Goal: Information Seeking & Learning: Learn about a topic

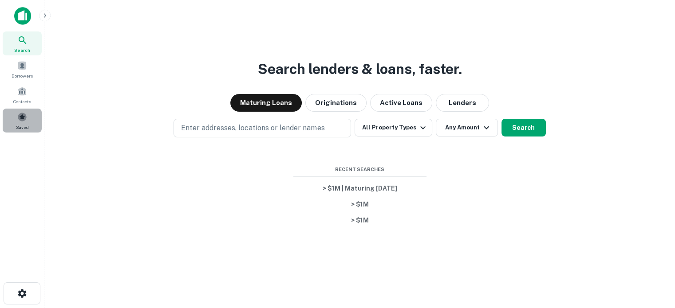
click at [25, 120] on span at bounding box center [22, 117] width 10 height 10
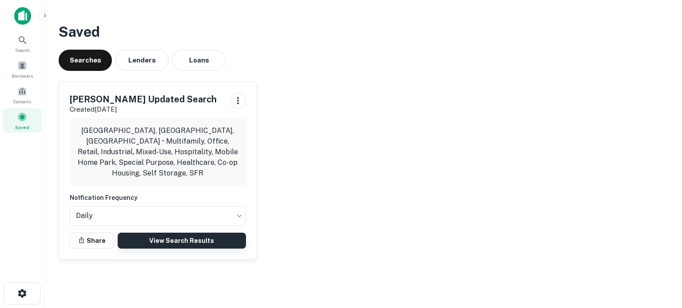
click at [137, 233] on link "View Search Results" at bounding box center [182, 241] width 128 height 16
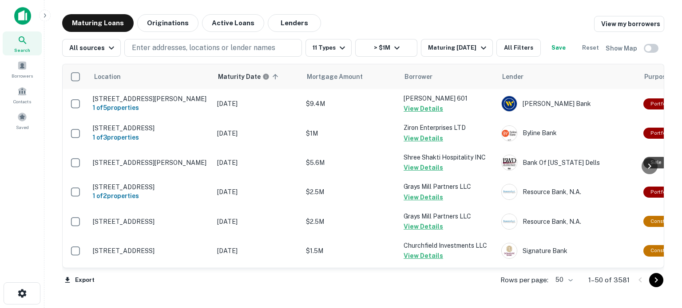
click at [43, 113] on div "Search Borrowers Contacts Saved" at bounding box center [22, 82] width 44 height 101
click at [43, 114] on div "Search Borrowers Contacts Saved" at bounding box center [22, 82] width 44 height 101
click at [43, 115] on div "Search Borrowers Contacts Saved" at bounding box center [22, 82] width 44 height 101
click at [31, 115] on div "Saved" at bounding box center [22, 121] width 39 height 24
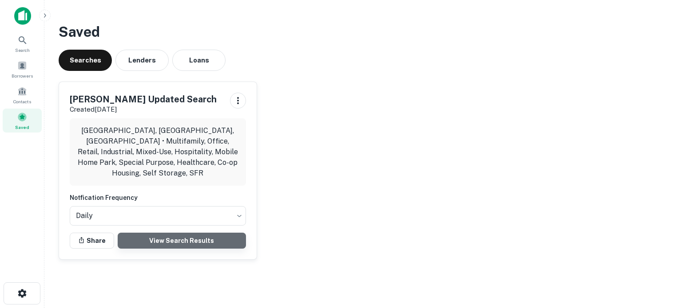
click at [215, 233] on link "View Search Results" at bounding box center [182, 241] width 128 height 16
click at [179, 233] on link "View Search Results" at bounding box center [182, 241] width 128 height 16
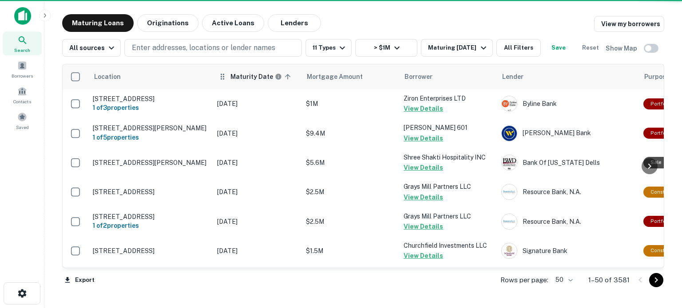
click at [254, 78] on h6 "Maturity Date" at bounding box center [251, 77] width 43 height 10
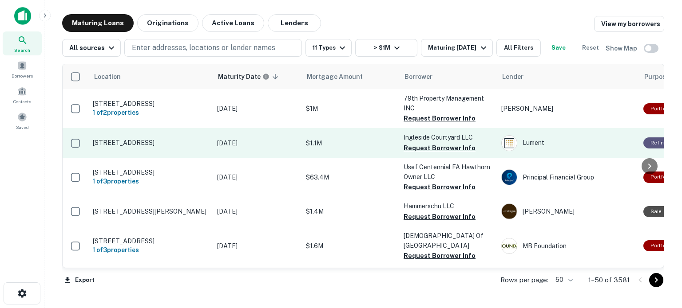
drag, startPoint x: 431, startPoint y: 121, endPoint x: 415, endPoint y: 134, distance: 20.5
click at [431, 121] on button "Request Borrower Info" at bounding box center [439, 118] width 72 height 11
click at [407, 141] on p "Ingleside Courtyard LLC" at bounding box center [447, 138] width 89 height 10
click at [407, 142] on td "Ingleside Courtyard LLC Request Borrower Info" at bounding box center [448, 142] width 98 height 29
click at [406, 146] on button "Request Borrower Info" at bounding box center [439, 148] width 72 height 11
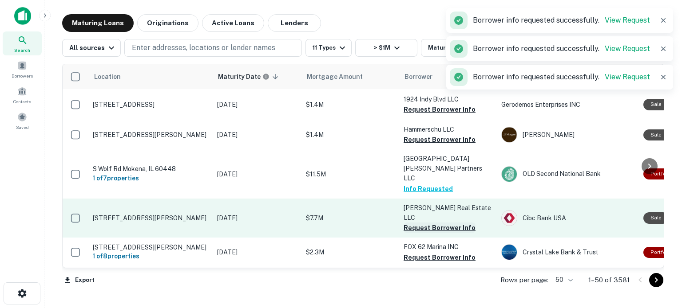
click at [419, 223] on button "Request Borrower Info" at bounding box center [439, 228] width 72 height 11
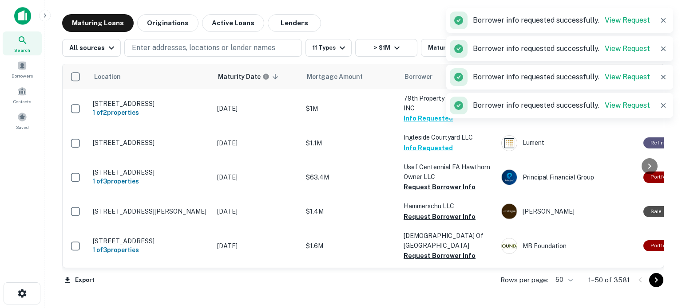
click at [432, 143] on button "Info Requested" at bounding box center [427, 148] width 49 height 11
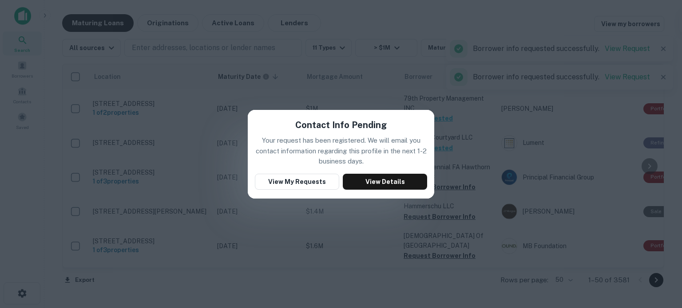
click at [471, 79] on div "Contact Info Pending Your request has been registered. We will email you contac…" at bounding box center [341, 154] width 682 height 308
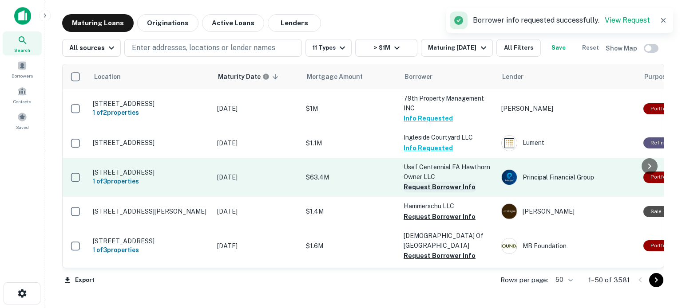
click at [421, 187] on button "Request Borrower Info" at bounding box center [439, 187] width 72 height 11
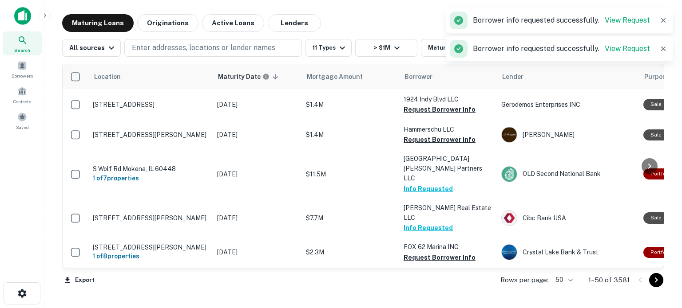
click at [407, 216] on td "Seeler Real Estate LLC Info Requested" at bounding box center [448, 218] width 98 height 39
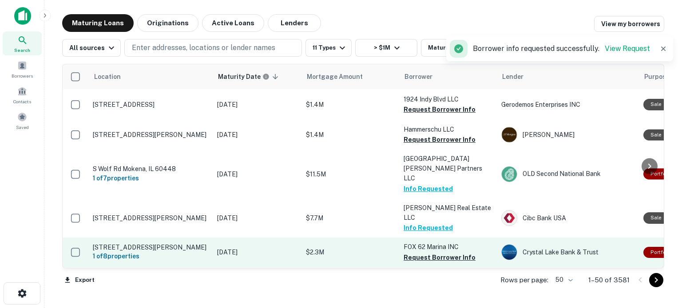
click at [416, 242] on p "FOX 62 Marina INC" at bounding box center [447, 247] width 89 height 10
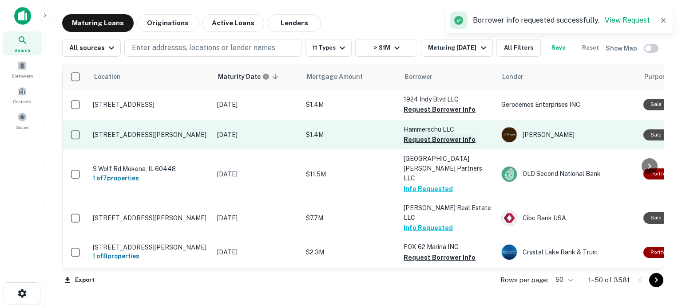
click at [437, 142] on button "Request Borrower Info" at bounding box center [439, 139] width 72 height 11
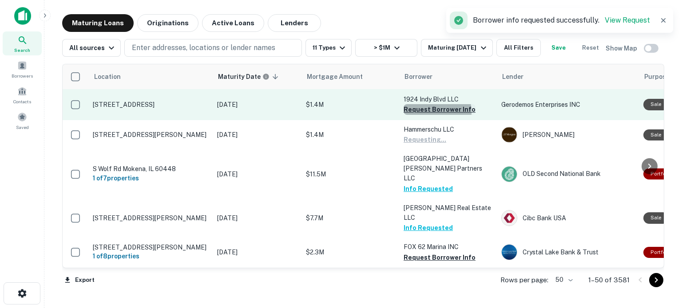
click at [432, 112] on button "Request Borrower Info" at bounding box center [439, 109] width 72 height 11
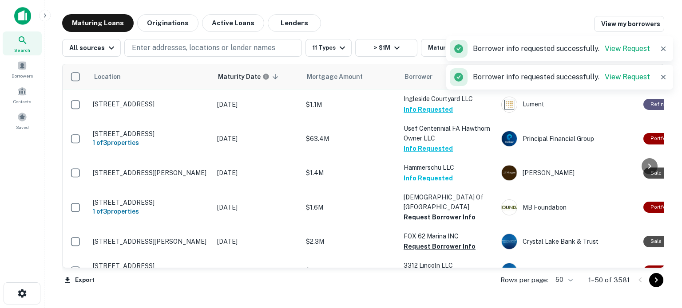
scroll to position [89, 0]
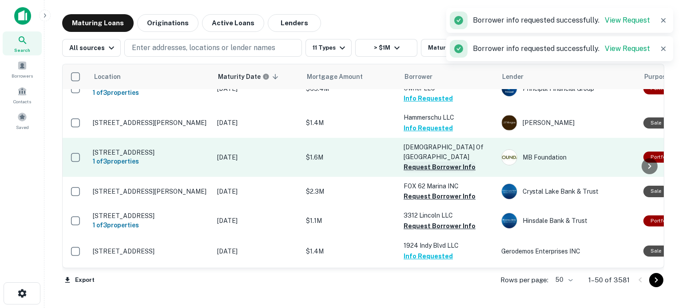
click at [438, 166] on button "Request Borrower Info" at bounding box center [439, 167] width 72 height 11
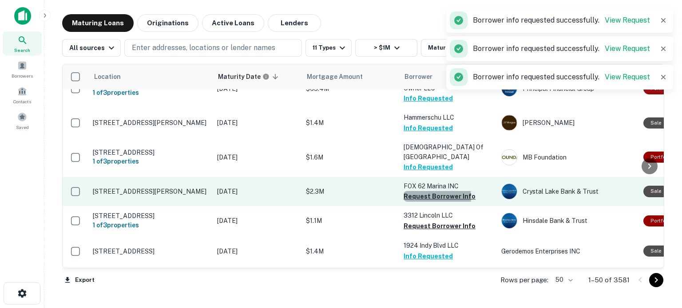
click at [426, 198] on button "Request Borrower Info" at bounding box center [439, 196] width 72 height 11
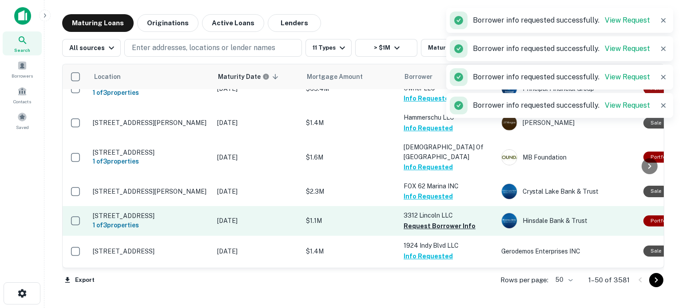
click at [417, 220] on p "3312 Lincoln LLC" at bounding box center [447, 216] width 89 height 10
click at [412, 222] on button "Request Borrower Info" at bounding box center [439, 226] width 72 height 11
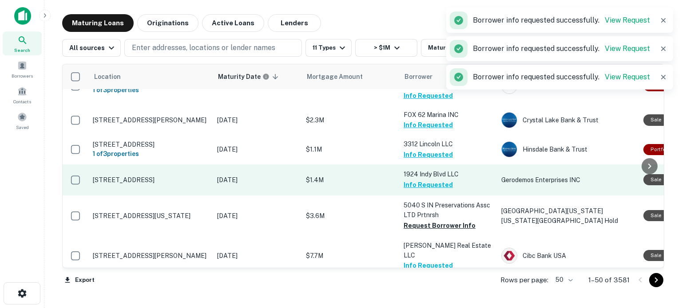
scroll to position [178, 0]
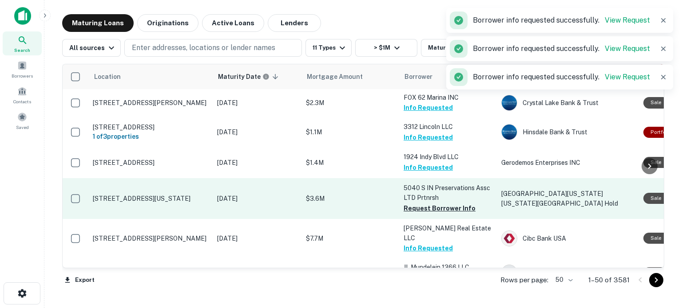
click at [401, 208] on td "5040 S IN Preservations Assc LTD Prtnrsh Request Borrower Info" at bounding box center [448, 198] width 98 height 41
click at [406, 209] on button "Request Borrower Info" at bounding box center [439, 208] width 72 height 11
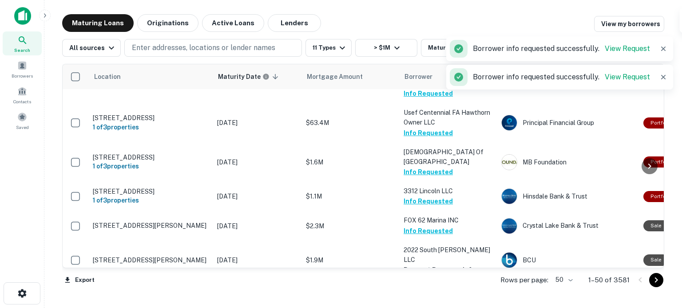
scroll to position [311, 0]
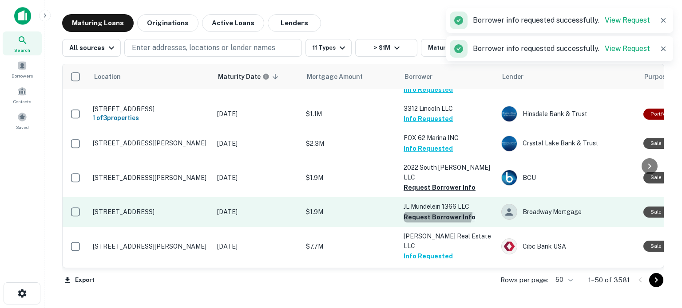
click at [429, 212] on button "Request Borrower Info" at bounding box center [439, 217] width 72 height 11
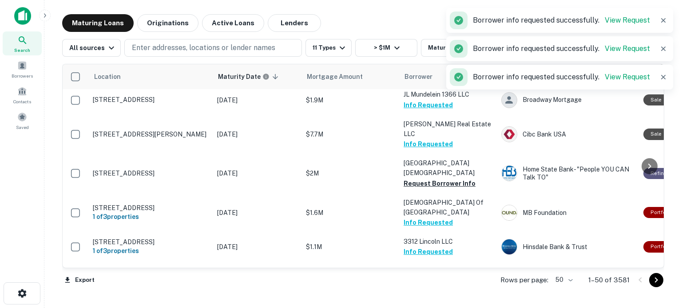
scroll to position [399, 0]
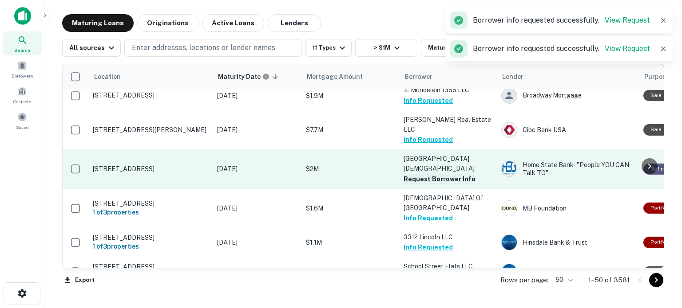
click at [446, 174] on button "Request Borrower Info" at bounding box center [439, 179] width 72 height 11
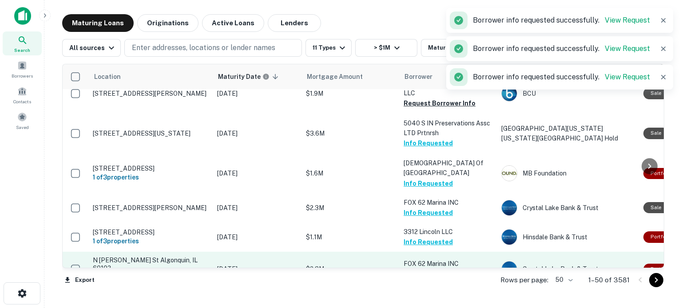
click at [408, 269] on button "Request Borrower Info" at bounding box center [439, 274] width 72 height 11
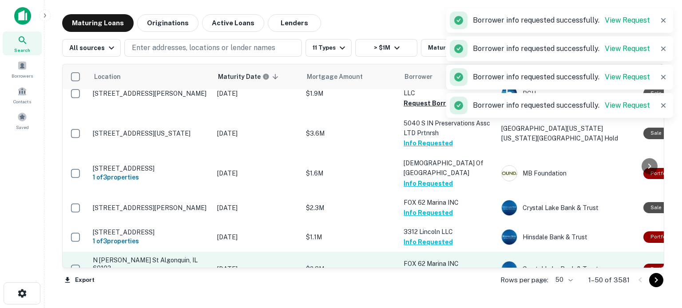
scroll to position [444, 0]
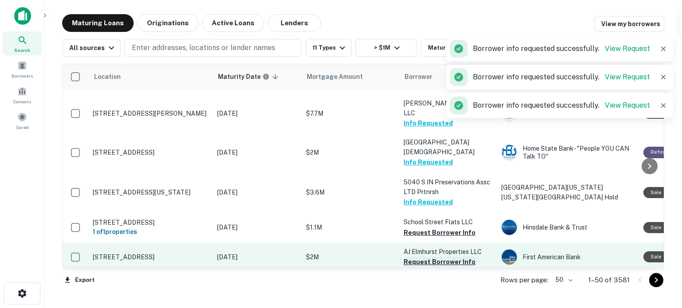
click at [422, 257] on button "Request Borrower Info" at bounding box center [439, 262] width 72 height 11
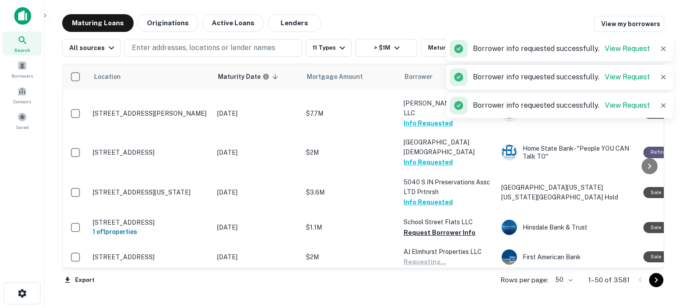
click at [408, 286] on button "Request Borrower Info" at bounding box center [439, 291] width 72 height 11
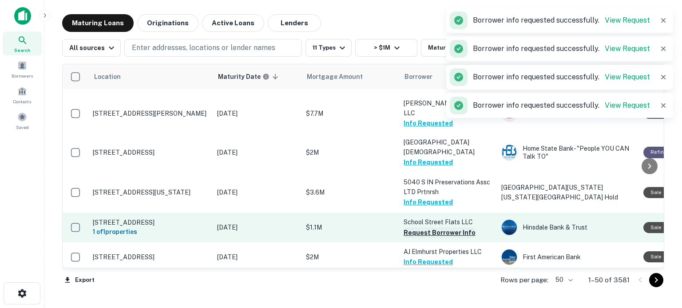
click at [425, 228] on button "Request Borrower Info" at bounding box center [439, 233] width 72 height 11
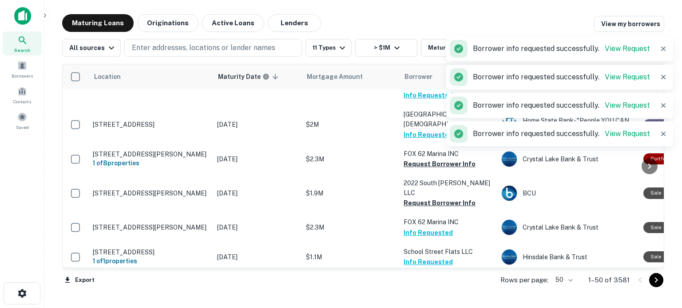
scroll to position [533, 0]
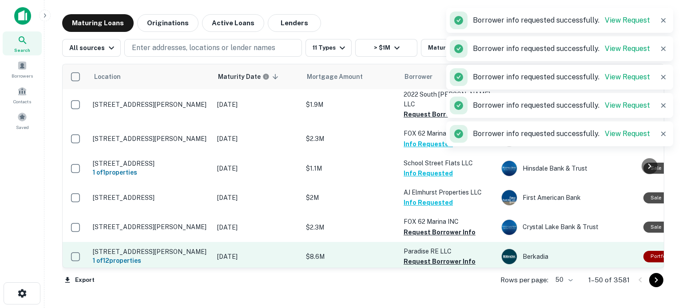
drag, startPoint x: 432, startPoint y: 186, endPoint x: 426, endPoint y: 201, distance: 16.7
click at [432, 227] on button "Request Borrower Info" at bounding box center [439, 232] width 72 height 11
click at [422, 257] on button "Request Borrower Info" at bounding box center [439, 262] width 72 height 11
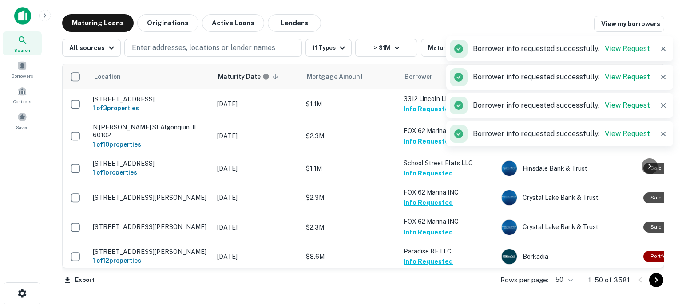
click at [407, 306] on button "Request Borrower Info" at bounding box center [439, 311] width 72 height 11
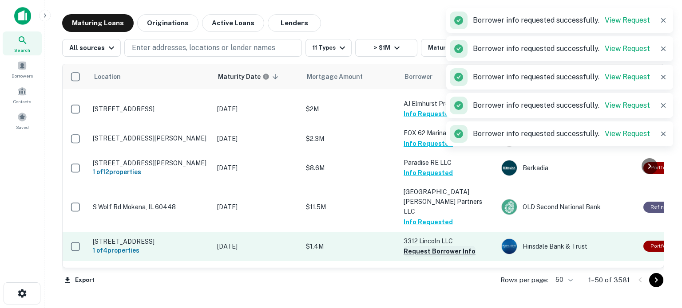
click at [424, 246] on button "Request Borrower Info" at bounding box center [439, 251] width 72 height 11
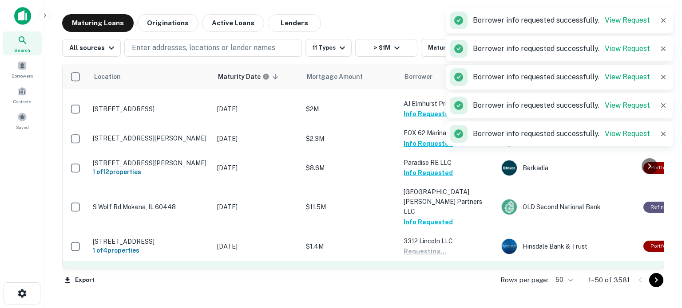
click at [415, 276] on button "Request Borrower Info" at bounding box center [439, 281] width 72 height 11
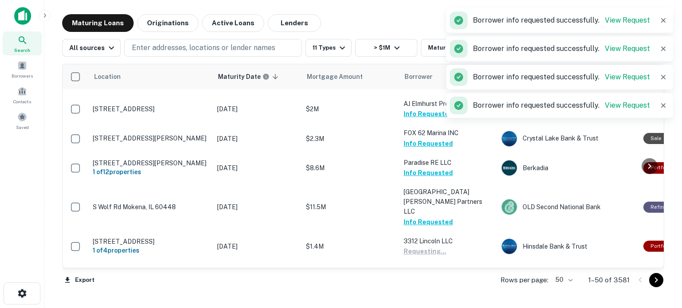
click at [410, 305] on button "Request Borrower Info" at bounding box center [439, 310] width 72 height 11
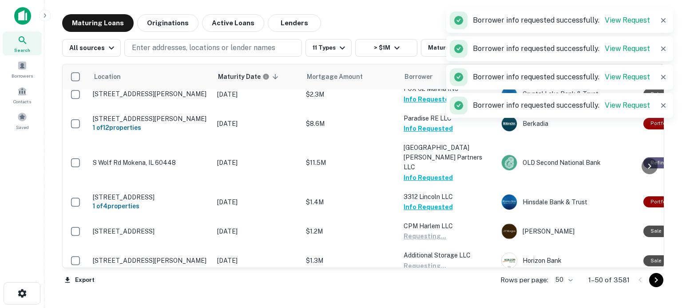
click at [421, 290] on button "Request Borrower Info" at bounding box center [439, 295] width 72 height 11
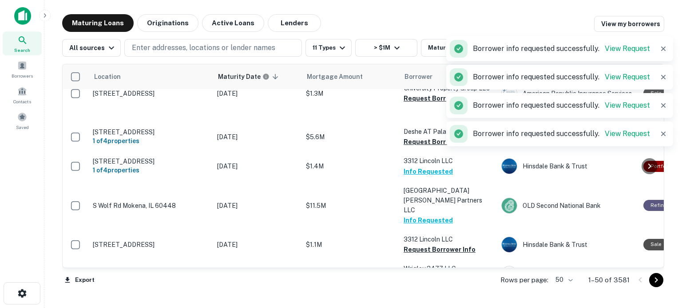
scroll to position [728, 0]
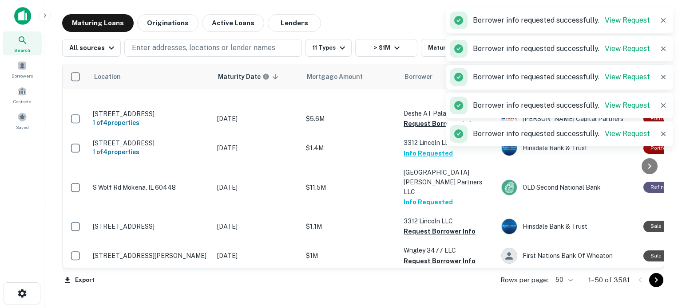
click at [414, 285] on button "Request Borrower Info" at bounding box center [439, 290] width 72 height 11
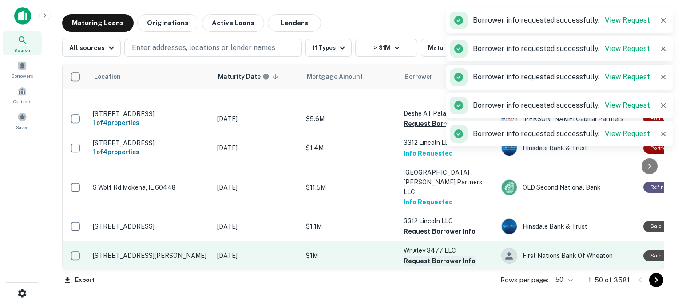
click at [432, 256] on button "Request Borrower Info" at bounding box center [439, 261] width 72 height 11
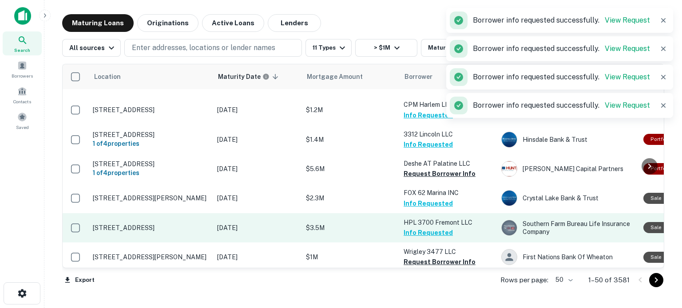
scroll to position [710, 0]
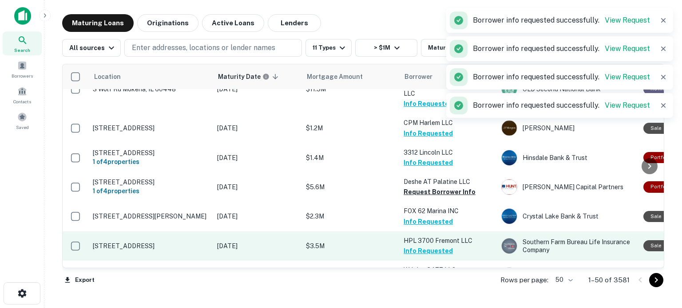
drag, startPoint x: 442, startPoint y: 183, endPoint x: 449, endPoint y: 176, distance: 9.4
click at [449, 232] on td "HPL 3700 Fremont LLC Info Requested" at bounding box center [448, 246] width 98 height 29
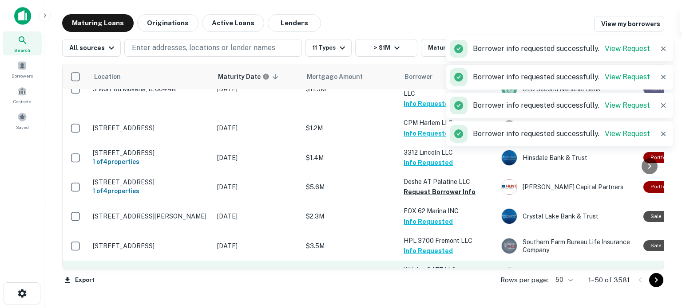
click at [425, 275] on button "Request Borrower Info" at bounding box center [439, 280] width 72 height 11
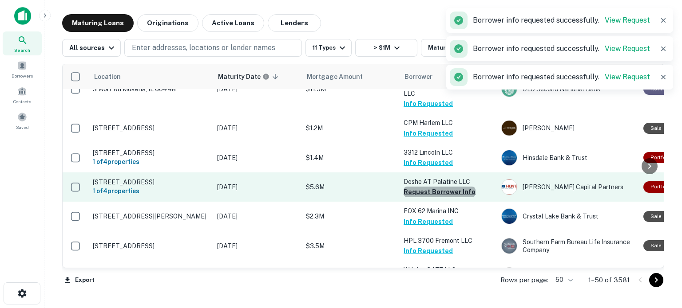
click at [440, 187] on button "Request Borrower Info" at bounding box center [439, 192] width 72 height 11
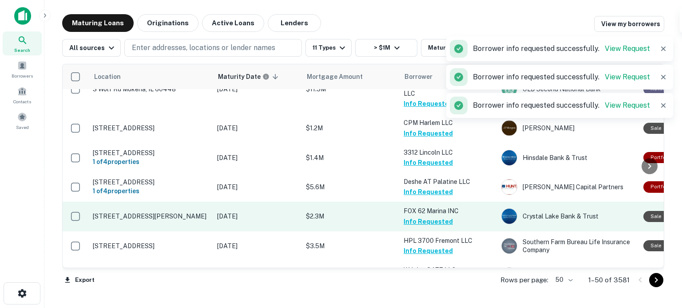
scroll to position [799, 0]
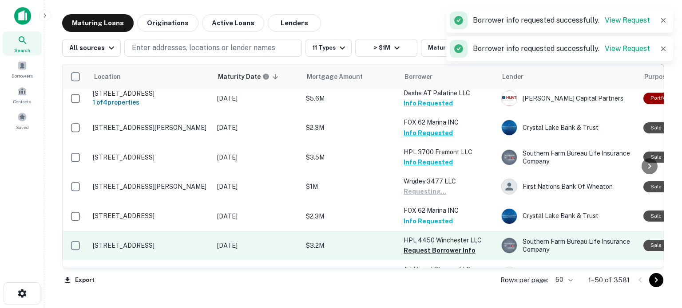
click at [433, 231] on td "HPL 4450 Winchester LLC Request Borrower Info" at bounding box center [448, 245] width 98 height 29
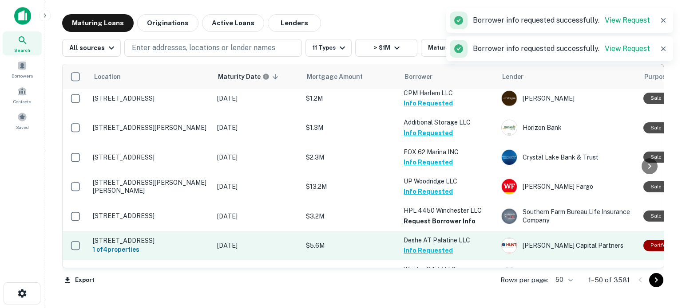
click at [434, 245] on button "Info Requested" at bounding box center [427, 250] width 49 height 11
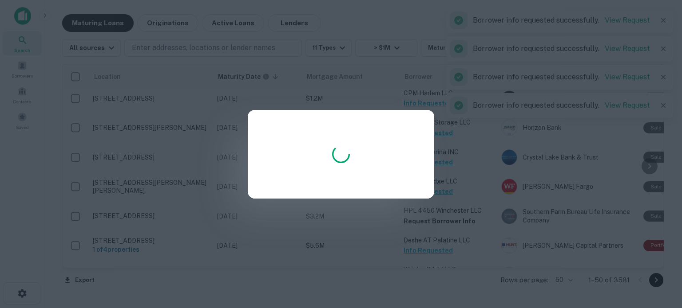
click at [443, 168] on div at bounding box center [341, 154] width 682 height 308
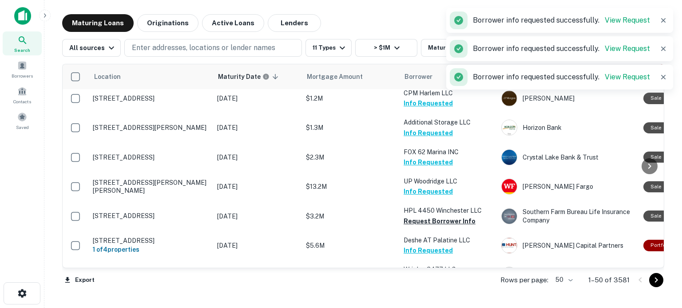
click at [453, 216] on button "Request Borrower Info" at bounding box center [439, 221] width 72 height 11
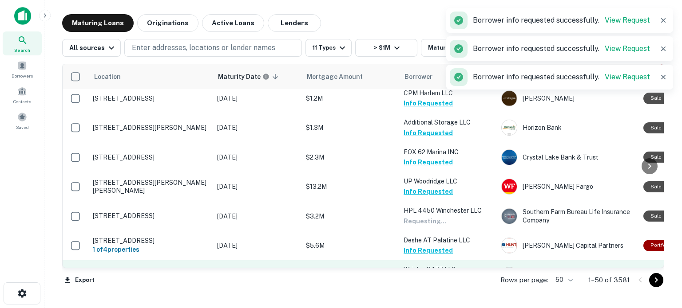
click at [430, 275] on button "Request Borrower Info" at bounding box center [439, 280] width 72 height 11
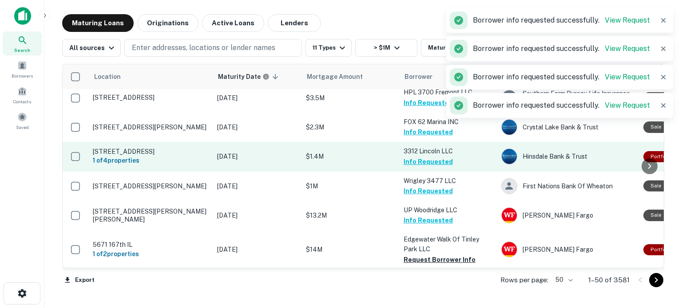
scroll to position [976, 0]
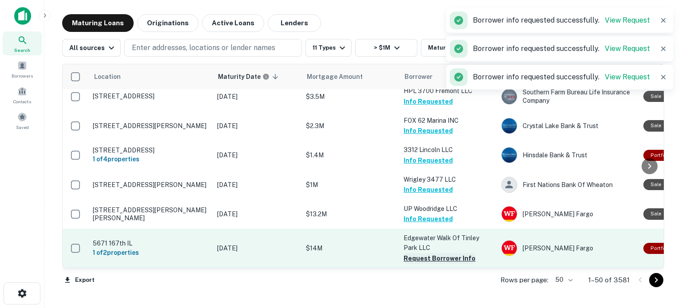
click at [444, 253] on button "Request Borrower Info" at bounding box center [439, 258] width 72 height 11
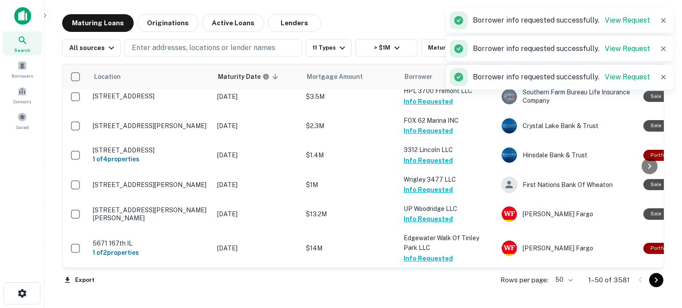
click at [431, 283] on button "Request Borrower Info" at bounding box center [439, 288] width 72 height 11
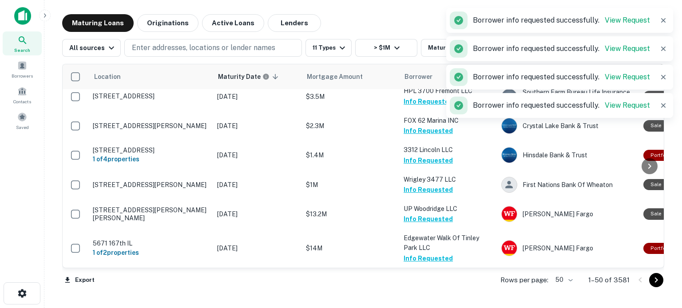
scroll to position [1065, 0]
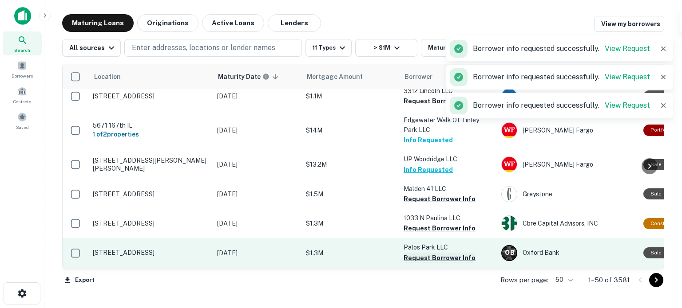
click at [430, 253] on button "Request Borrower Info" at bounding box center [439, 258] width 72 height 11
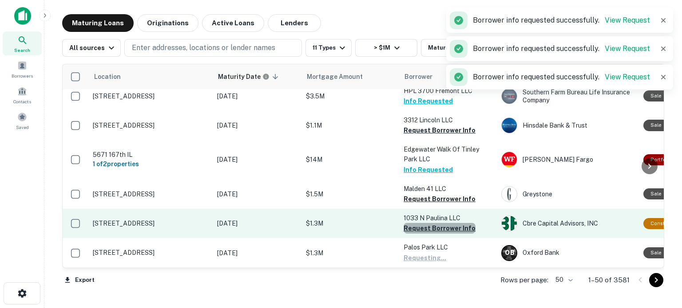
click at [447, 223] on button "Request Borrower Info" at bounding box center [439, 228] width 72 height 11
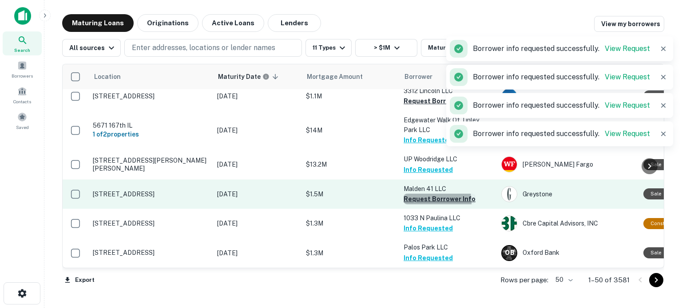
click at [430, 194] on button "Request Borrower Info" at bounding box center [439, 199] width 72 height 11
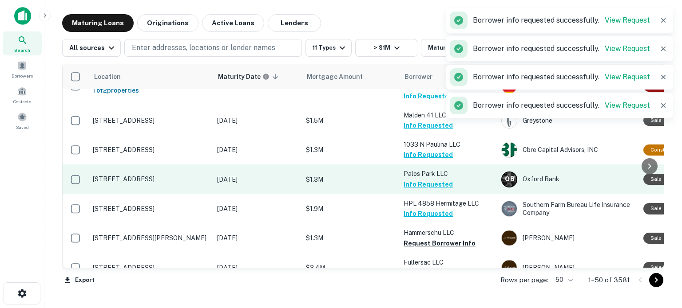
scroll to position [1154, 0]
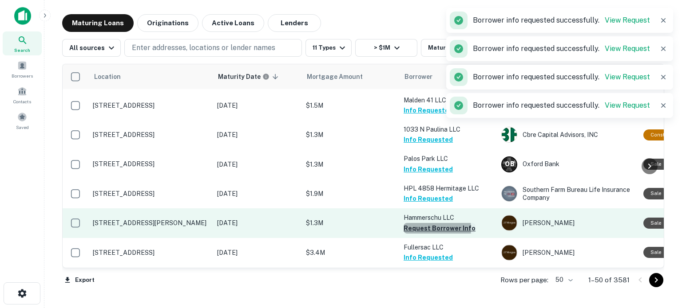
click at [430, 223] on button "Request Borrower Info" at bounding box center [439, 228] width 72 height 11
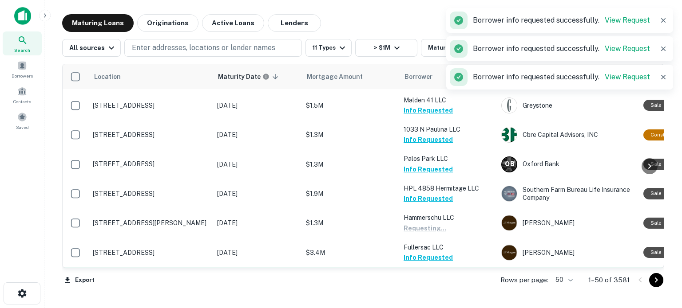
click at [421, 282] on button "Request Borrower Info" at bounding box center [439, 287] width 72 height 11
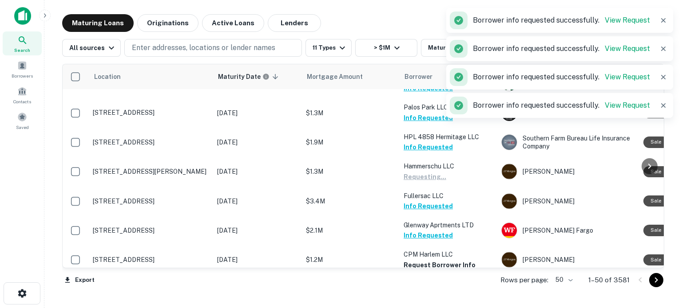
scroll to position [1243, 0]
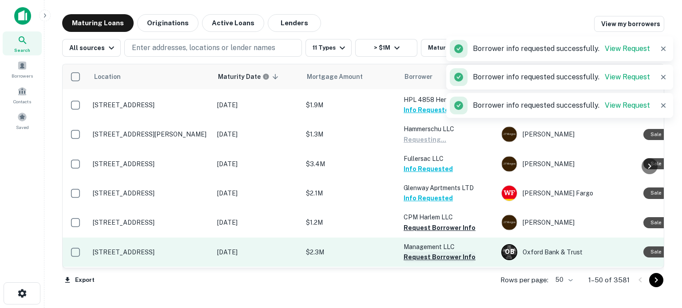
click at [423, 252] on button "Request Borrower Info" at bounding box center [439, 257] width 72 height 11
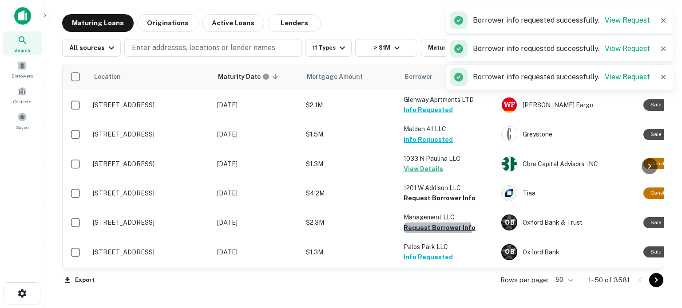
click at [430, 223] on button "Request Borrower Info" at bounding box center [439, 228] width 72 height 11
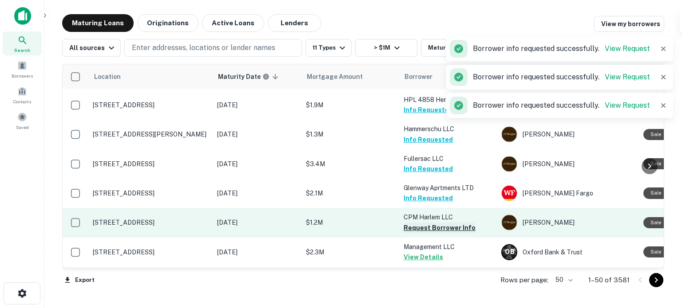
click at [434, 223] on button "Request Borrower Info" at bounding box center [439, 228] width 72 height 11
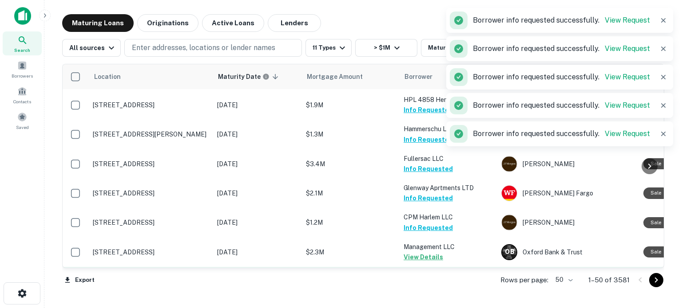
click at [411, 296] on button "Request Borrower Info" at bounding box center [439, 301] width 72 height 11
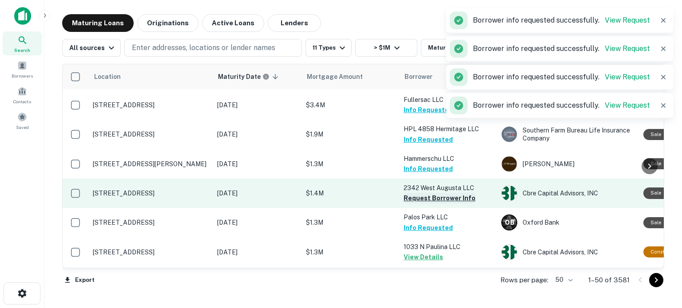
click at [442, 193] on button "Request Borrower Info" at bounding box center [439, 198] width 72 height 11
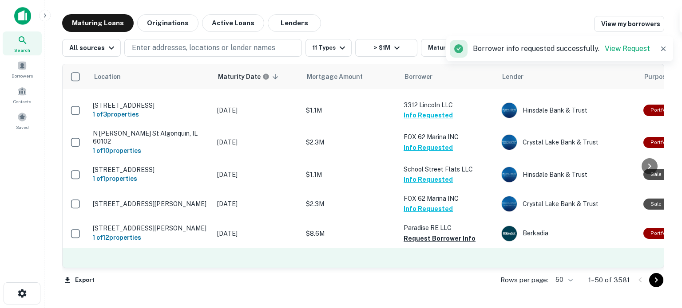
scroll to position [577, 0]
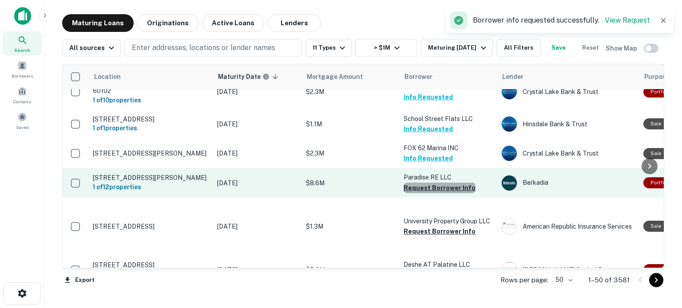
click at [440, 183] on button "Request Borrower Info" at bounding box center [439, 188] width 72 height 11
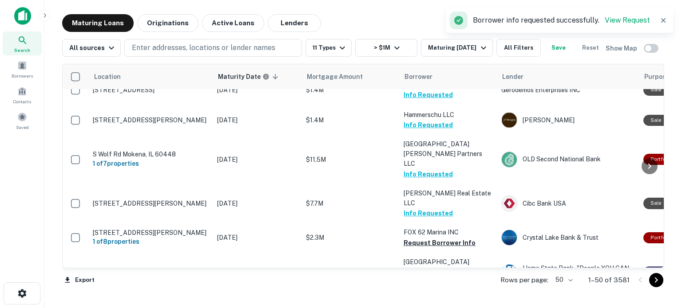
scroll to position [0, 0]
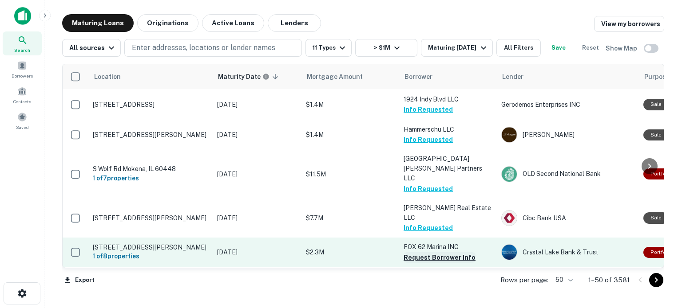
click at [453, 253] on button "Request Borrower Info" at bounding box center [439, 258] width 72 height 11
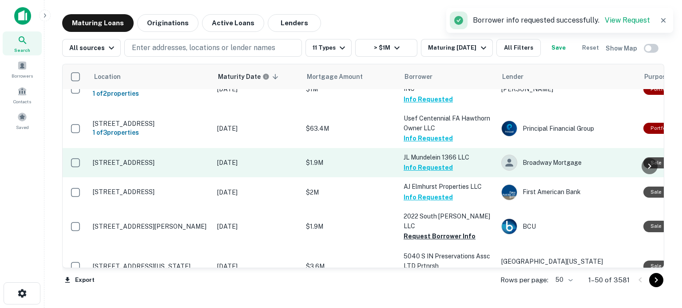
scroll to position [311, 0]
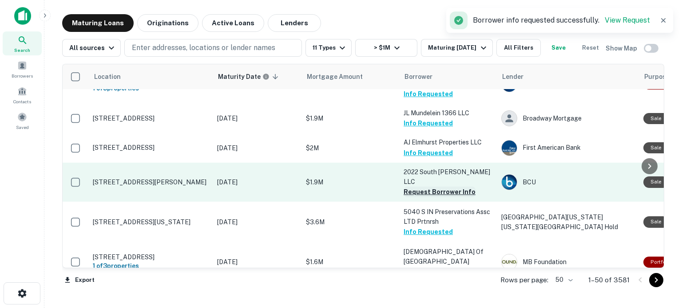
click at [457, 187] on button "Request Borrower Info" at bounding box center [439, 192] width 72 height 11
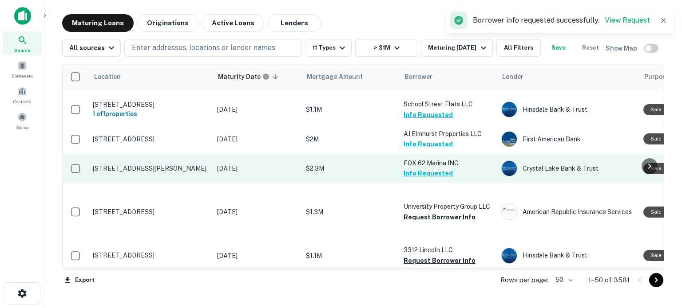
scroll to position [577, 0]
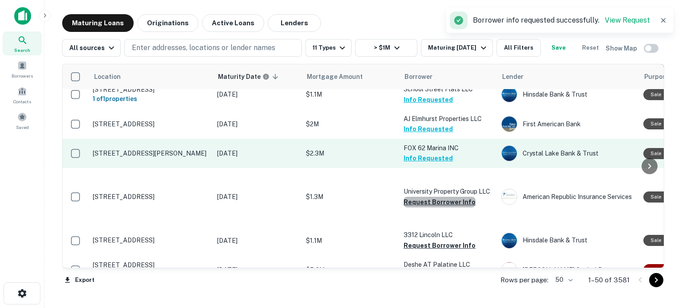
click at [460, 197] on button "Request Borrower Info" at bounding box center [439, 202] width 72 height 11
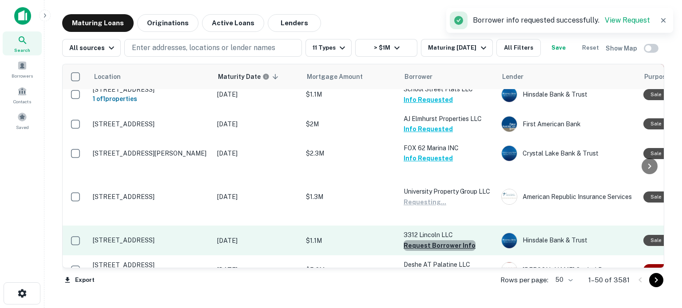
click at [447, 241] on button "Request Borrower Info" at bounding box center [439, 246] width 72 height 11
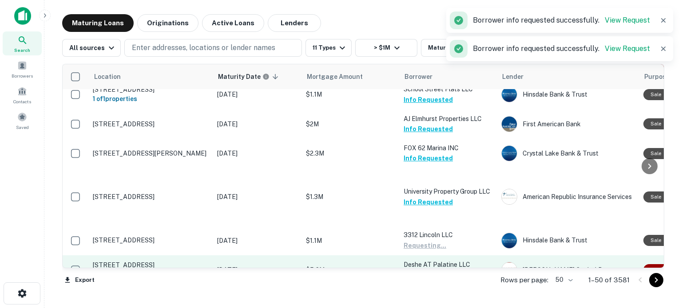
click at [437, 270] on button "Request Borrower Info" at bounding box center [439, 275] width 72 height 11
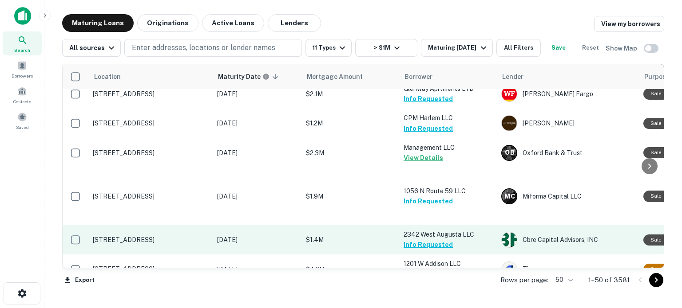
scroll to position [1376, 0]
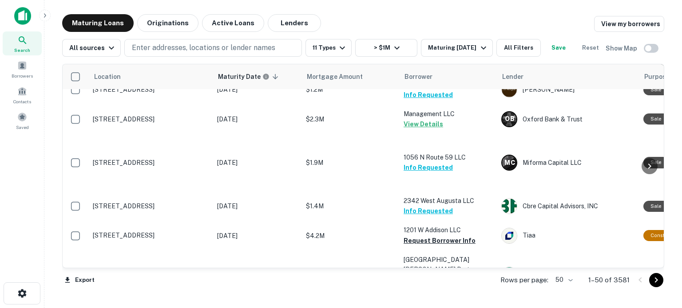
click at [417, 300] on td "Ciecero LLC Requesting..." at bounding box center [448, 314] width 98 height 29
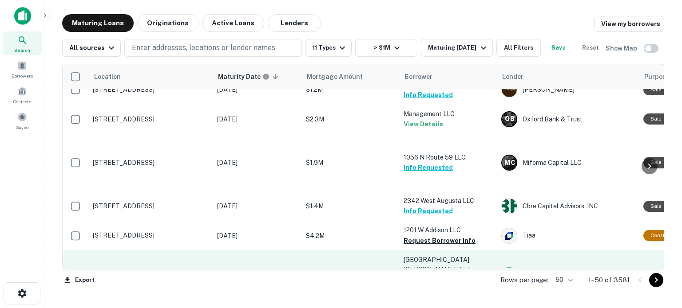
click at [422, 251] on td "Aroma Park Kotara Partners LLC Request Borrower Info" at bounding box center [448, 275] width 98 height 49
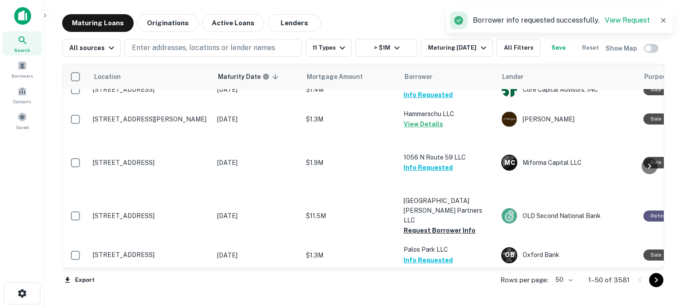
click at [438, 245] on p "Palos Park LLC" at bounding box center [447, 250] width 89 height 10
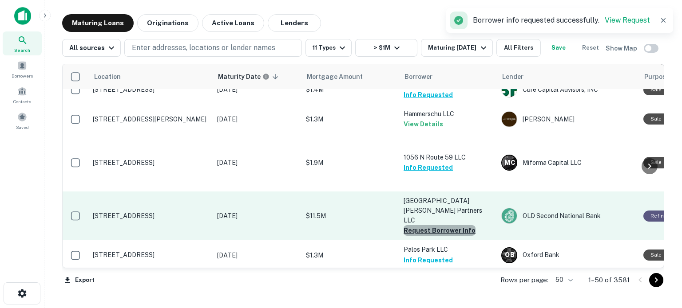
drag, startPoint x: 452, startPoint y: 163, endPoint x: 434, endPoint y: 232, distance: 71.2
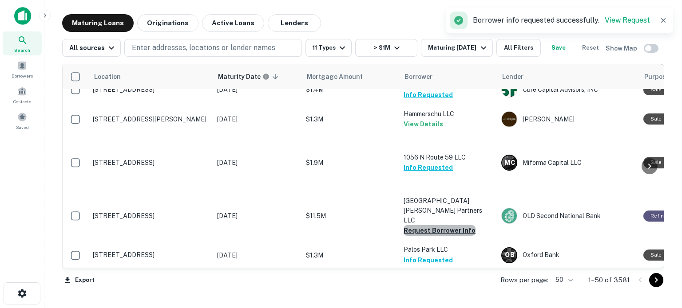
click at [452, 225] on button "Request Borrower Info" at bounding box center [439, 230] width 72 height 11
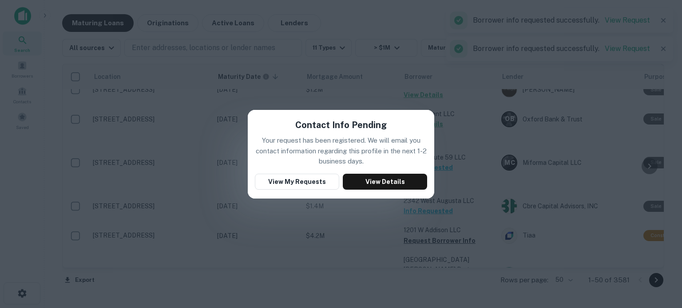
click at [508, 65] on div "Contact Info Pending Your request has been registered. We will email you contac…" at bounding box center [341, 154] width 682 height 308
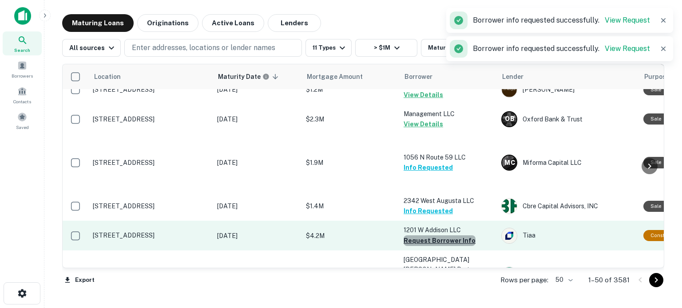
click at [450, 236] on button "Request Borrower Info" at bounding box center [439, 241] width 72 height 11
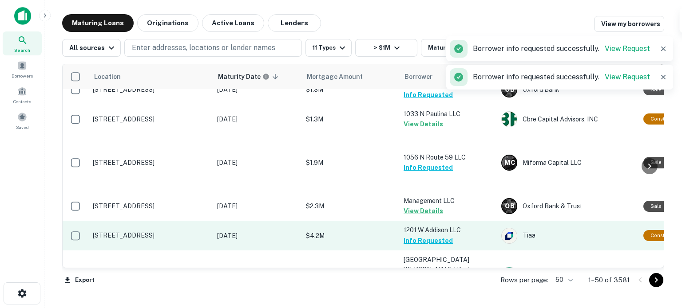
scroll to position [1446, 0]
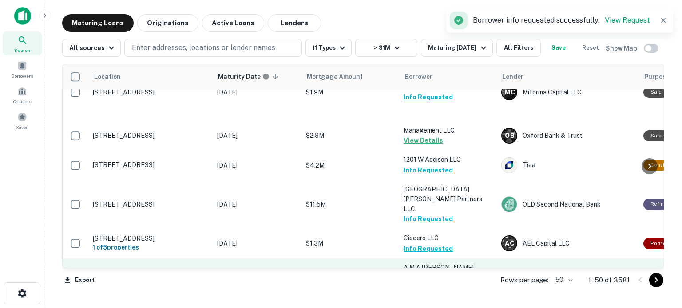
click at [451, 283] on button "Request Borrower Info" at bounding box center [439, 288] width 72 height 11
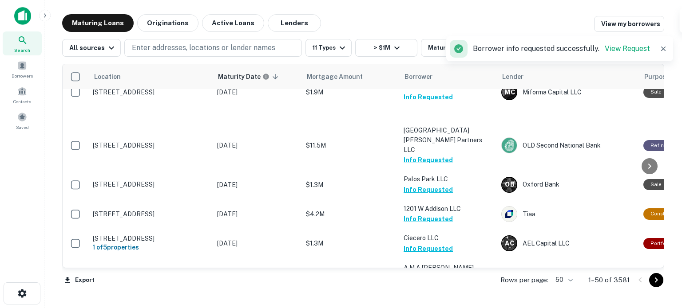
click at [576, 285] on div "Rows per page: 50 ** 1–50 of 3581" at bounding box center [577, 280] width 174 height 24
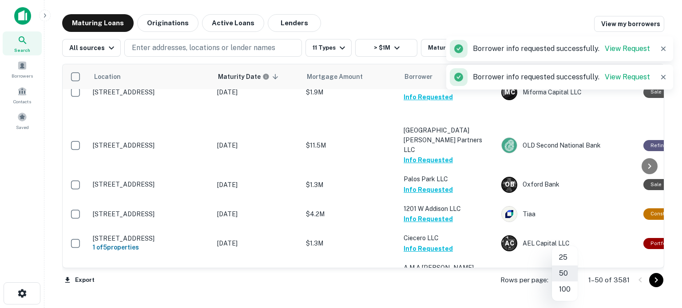
click at [574, 279] on body "Search Borrowers Contacts Saved Maturing Loans Originations Active Loans Lender…" at bounding box center [341, 154] width 682 height 308
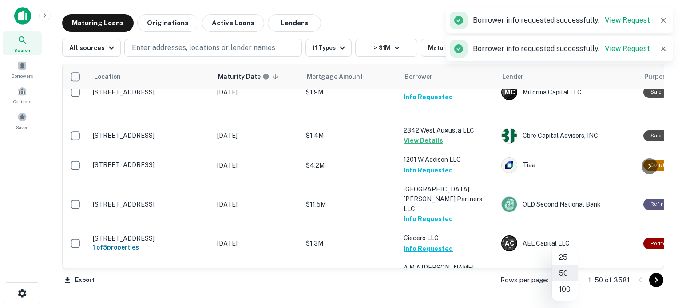
click at [565, 296] on li "100" at bounding box center [565, 290] width 26 height 16
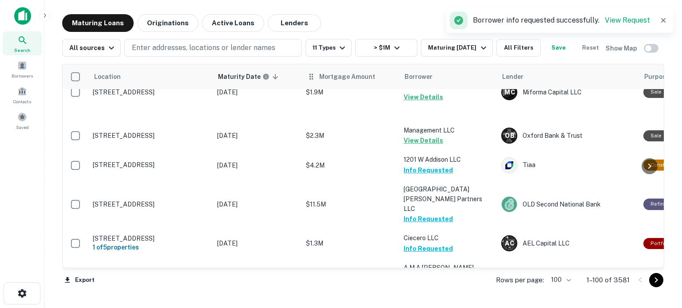
scroll to position [1579, 0]
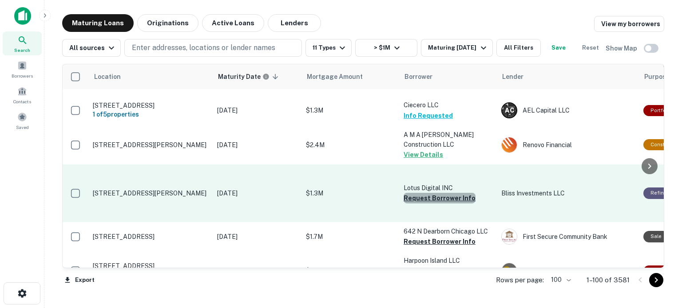
click at [442, 193] on button "Request Borrower Info" at bounding box center [439, 198] width 72 height 11
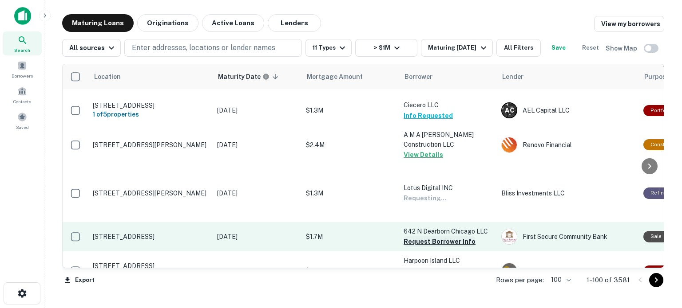
click at [423, 237] on button "Request Borrower Info" at bounding box center [439, 242] width 72 height 11
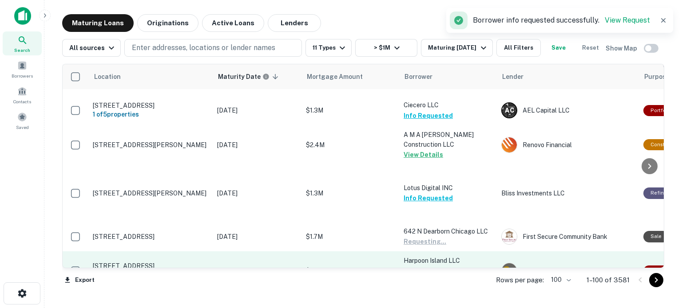
click at [430, 276] on button "Request Borrower Info" at bounding box center [439, 281] width 72 height 11
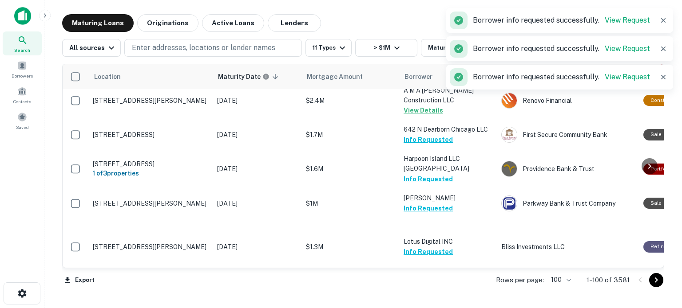
scroll to position [1668, 0]
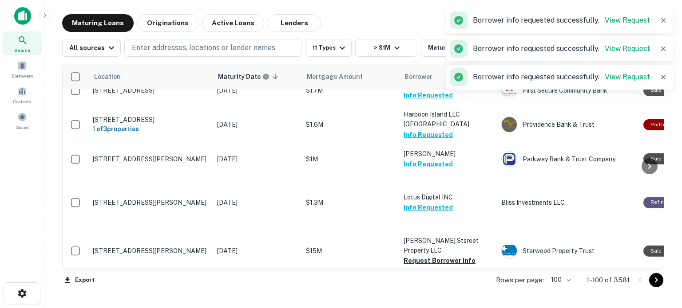
click at [429, 256] on button "Request Borrower Info" at bounding box center [439, 261] width 72 height 11
click at [426, 295] on button "Request Borrower Info" at bounding box center [439, 300] width 72 height 11
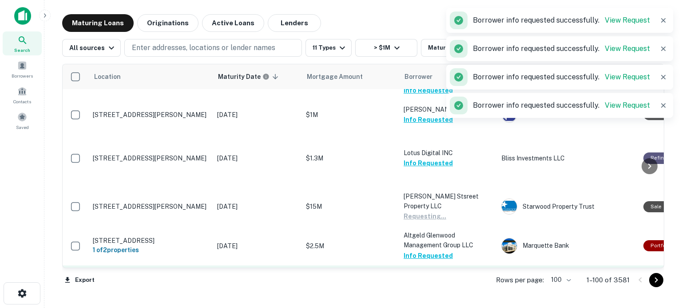
click at [426, 294] on button "Request Borrower Info" at bounding box center [439, 299] width 72 height 11
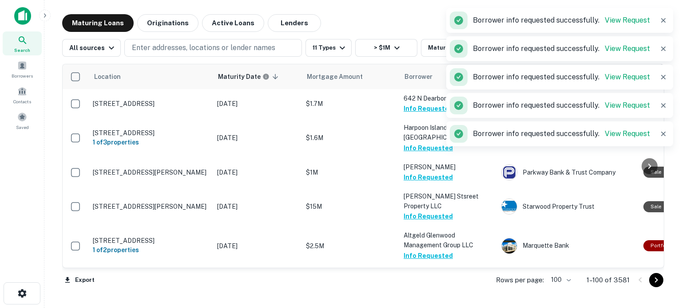
scroll to position [1801, 0]
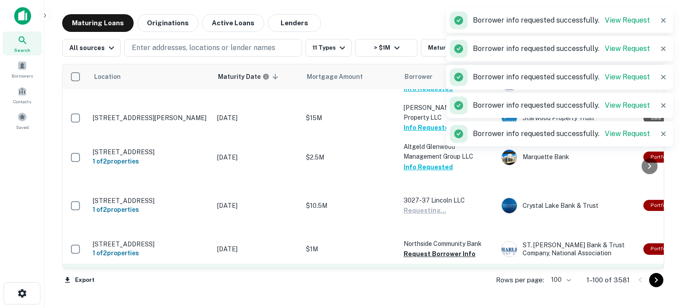
click at [436, 279] on button "Request Borrower Info" at bounding box center [439, 284] width 72 height 11
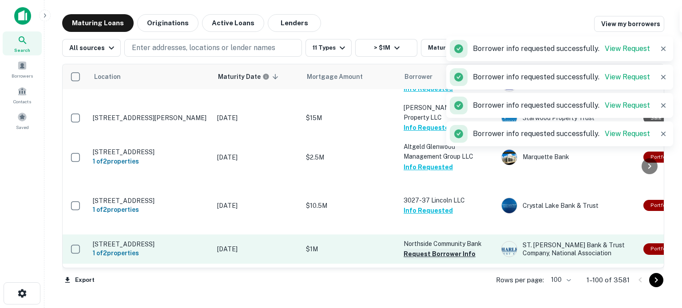
click at [452, 249] on button "Request Borrower Info" at bounding box center [439, 254] width 72 height 11
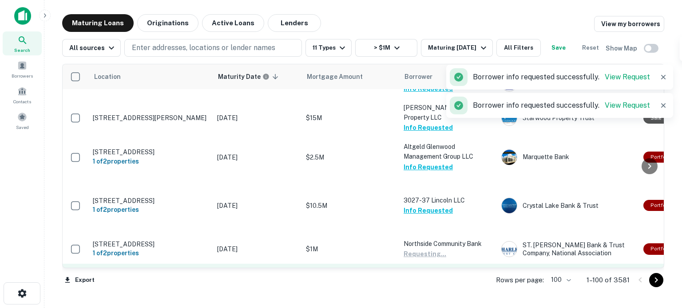
click at [438, 268] on p "S K Palos Heights Opportunity II LLC" at bounding box center [447, 282] width 89 height 29
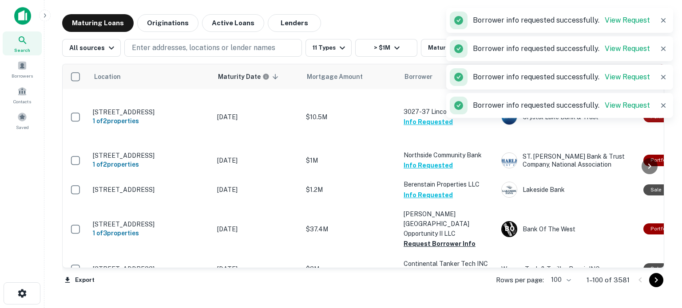
click at [422, 299] on button "Request Borrower Info" at bounding box center [439, 304] width 72 height 11
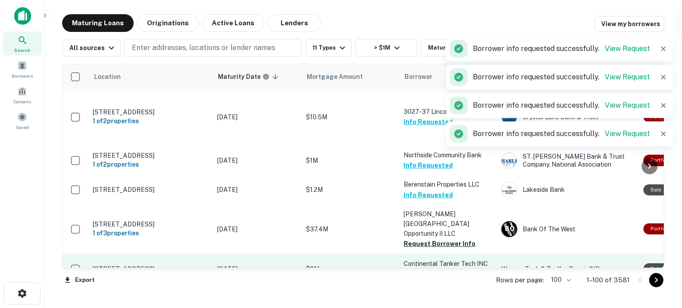
click at [430, 269] on button "Request Borrower Info" at bounding box center [439, 274] width 72 height 11
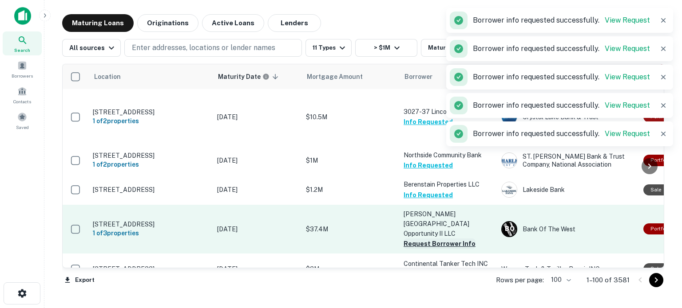
click at [437, 239] on button "Request Borrower Info" at bounding box center [439, 244] width 72 height 11
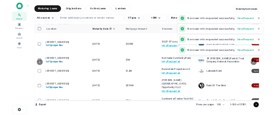
scroll to position [1890, 520]
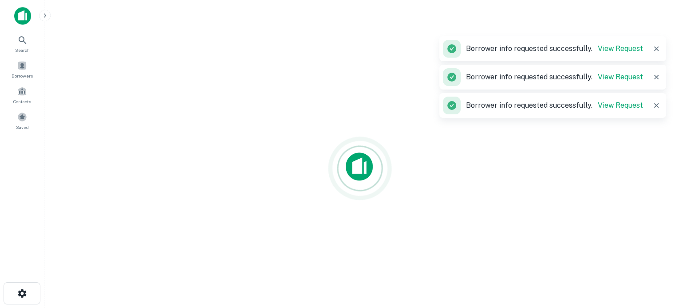
click at [48, 16] on button "button" at bounding box center [45, 16] width 12 height 12
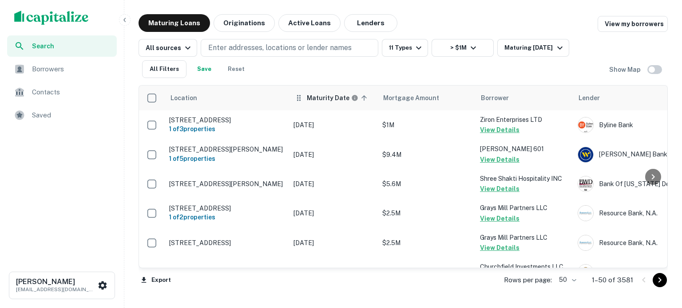
click at [277, 105] on th "Maturity Date sorted ascending" at bounding box center [333, 98] width 89 height 25
click at [277, 115] on body "Search Borrowers Contacts Saved Roman Devdyuk roman.devdyuk@marcusmillichap.com…" at bounding box center [341, 154] width 682 height 308
click at [277, 115] on li "100" at bounding box center [568, 290] width 26 height 16
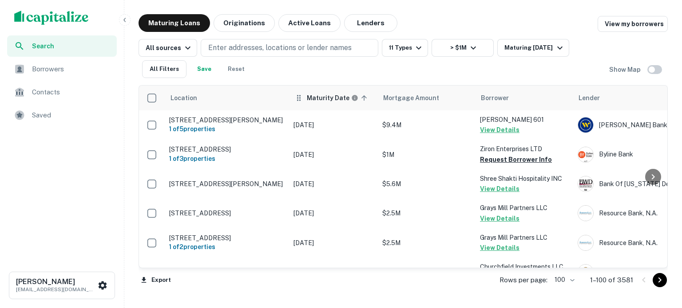
click at [277, 105] on th "Maturity Date sorted ascending" at bounding box center [333, 98] width 89 height 25
click at [277, 102] on h6 "Maturity Date" at bounding box center [328, 98] width 43 height 10
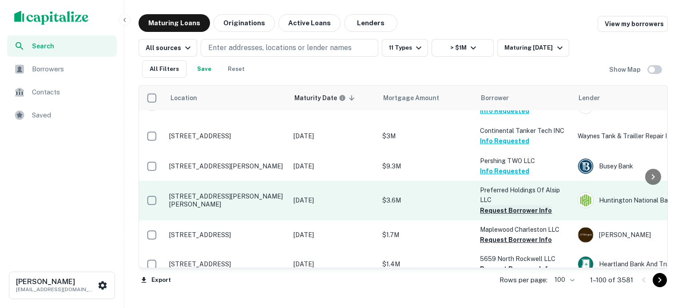
scroll to position [1997, 0]
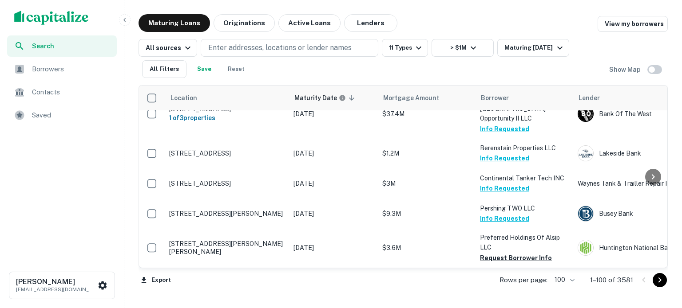
click at [277, 115] on button "Request Borrower Info" at bounding box center [516, 287] width 72 height 11
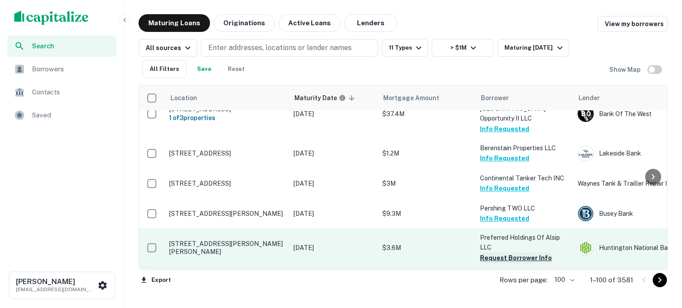
click at [277, 115] on button "Request Borrower Info" at bounding box center [516, 258] width 72 height 11
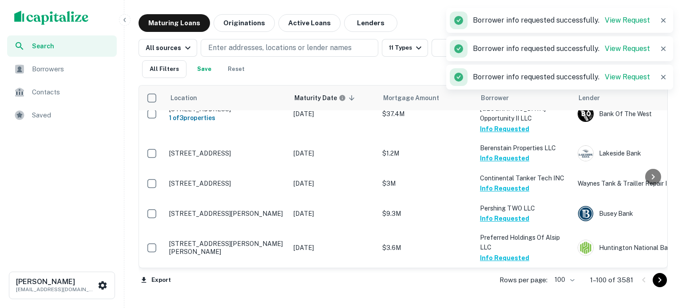
click at [277, 115] on button "Request Borrower Info" at bounding box center [516, 287] width 72 height 11
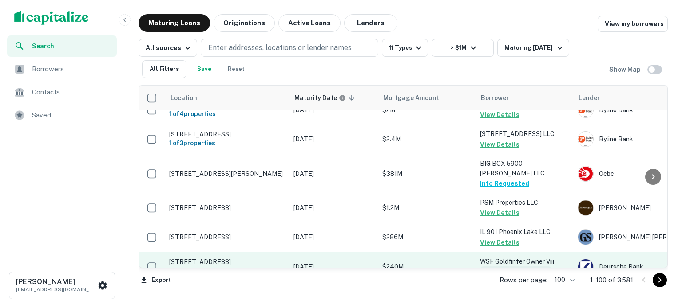
scroll to position [2840, 0]
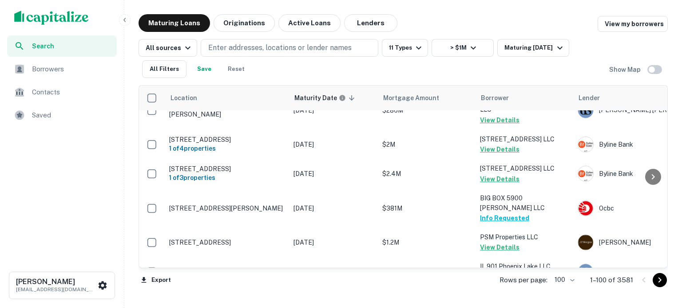
click at [277, 115] on button "Request Borrower Info" at bounding box center [516, 306] width 72 height 11
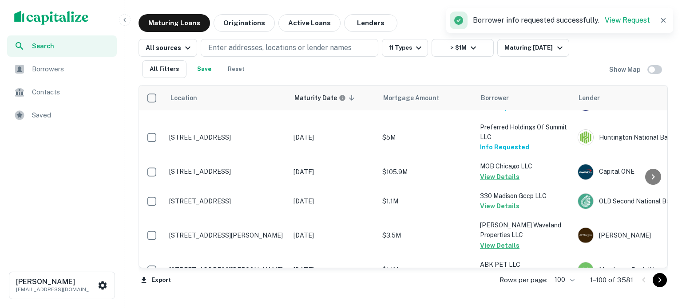
scroll to position [3107, 0]
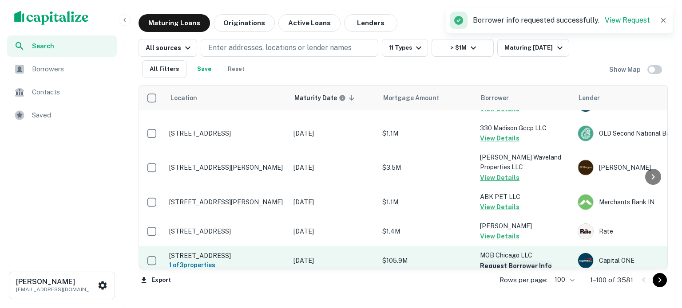
click at [277, 115] on button "Request Borrower Info" at bounding box center [516, 266] width 72 height 11
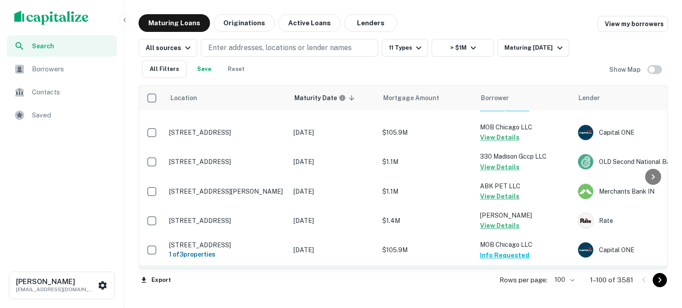
scroll to position [3169, 0]
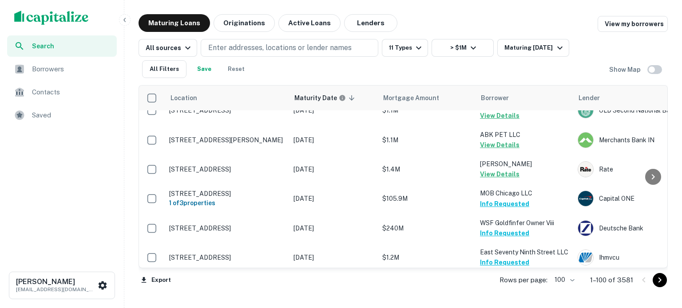
click at [277, 115] on icon "Go to next page" at bounding box center [659, 280] width 11 height 11
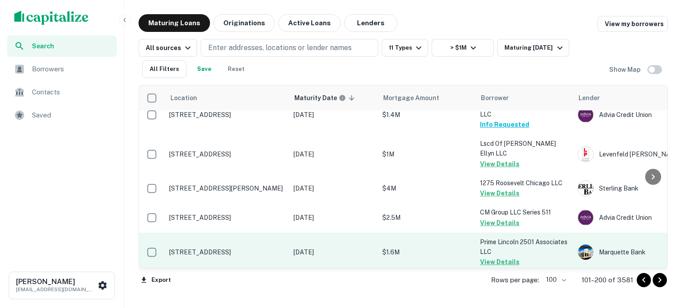
scroll to position [2406, 0]
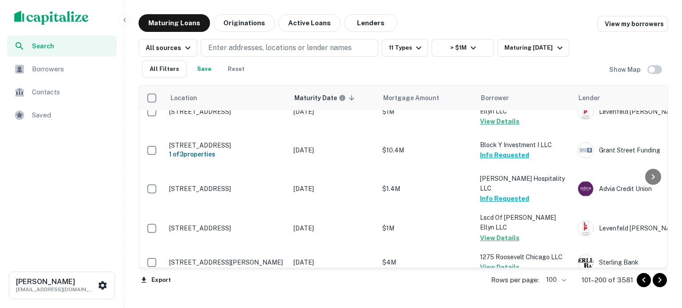
click at [277, 115] on div "Maturing Loans Originations Active Loans Lenders View my borrowers All sources …" at bounding box center [403, 155] width 550 height 282
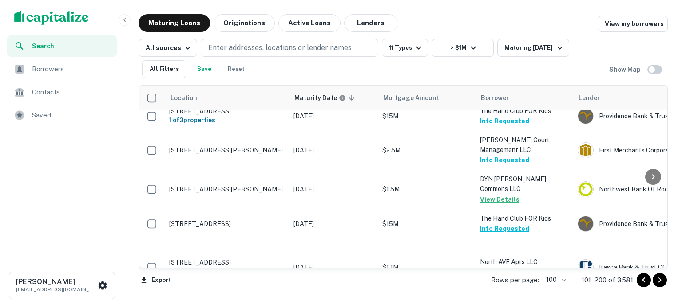
scroll to position [0, 0]
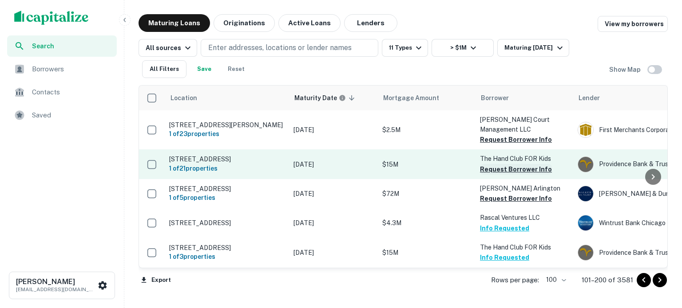
click at [277, 115] on button "Request Borrower Info" at bounding box center [516, 169] width 72 height 11
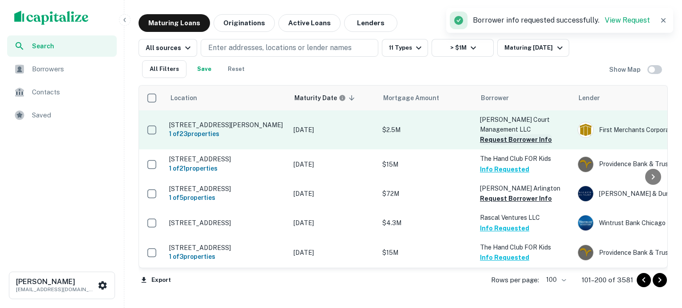
click at [277, 115] on button "Request Borrower Info" at bounding box center [516, 139] width 72 height 11
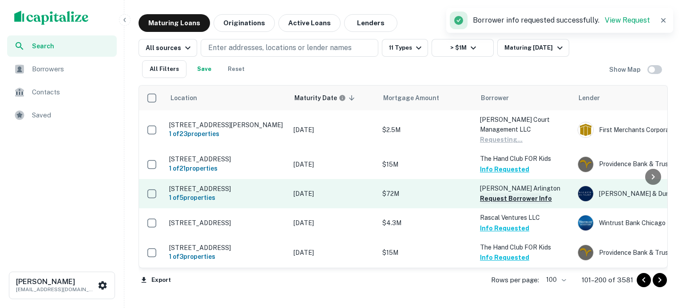
click at [277, 115] on button "Request Borrower Info" at bounding box center [516, 198] width 72 height 11
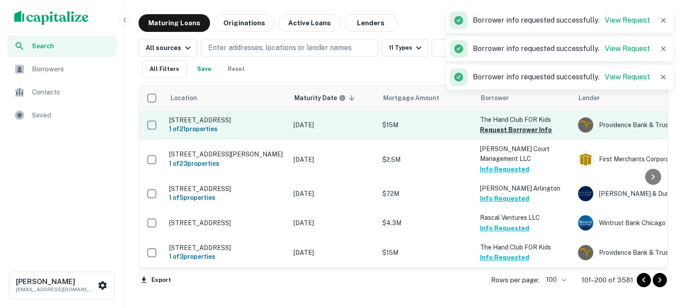
click at [277, 115] on button "Request Borrower Info" at bounding box center [516, 130] width 72 height 11
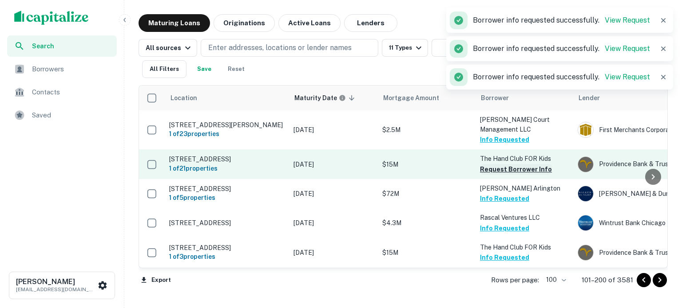
click at [277, 115] on button "Request Borrower Info" at bounding box center [516, 169] width 72 height 11
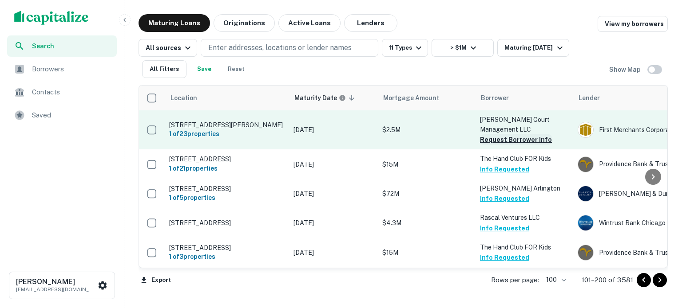
click at [277, 115] on button "Request Borrower Info" at bounding box center [516, 139] width 72 height 11
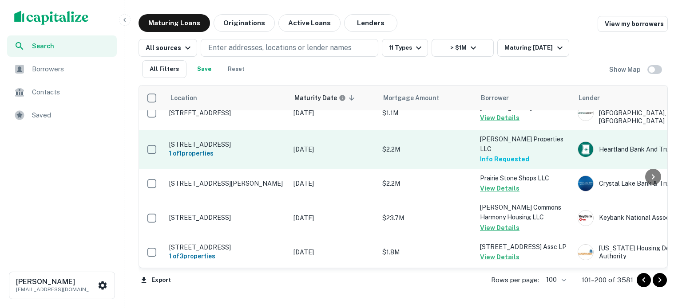
scroll to position [932, 0]
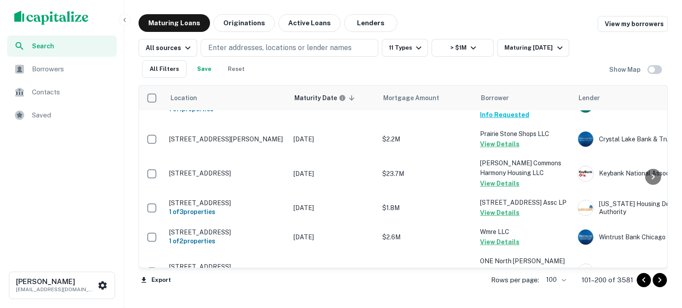
click at [99, 114] on span "Saved" at bounding box center [71, 115] width 79 height 11
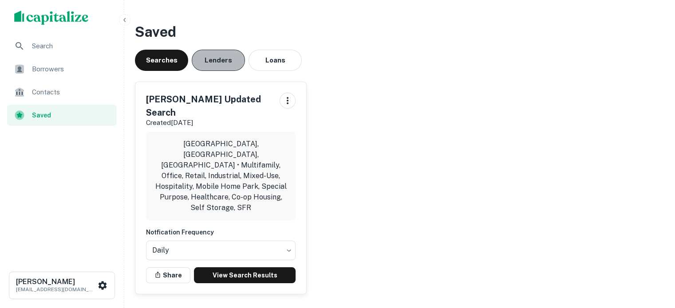
click at [213, 56] on button "Lenders" at bounding box center [218, 60] width 53 height 21
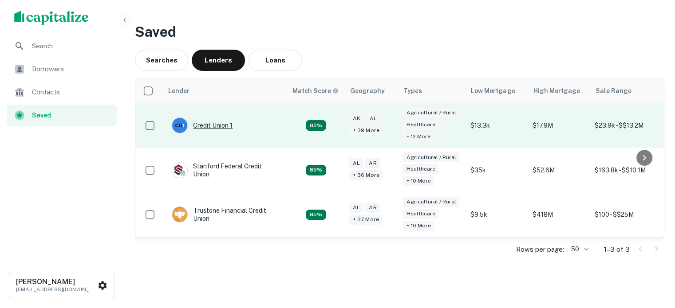
click at [213, 125] on div "Credit Union 1" at bounding box center [202, 126] width 61 height 16
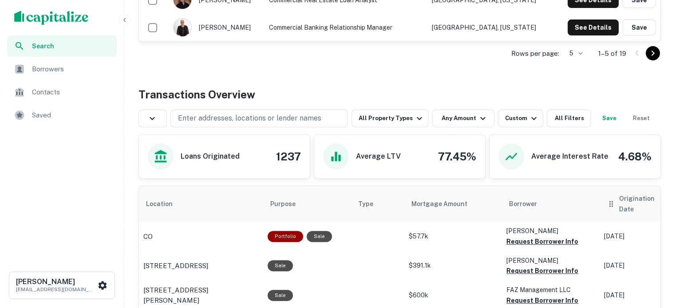
scroll to position [399, 0]
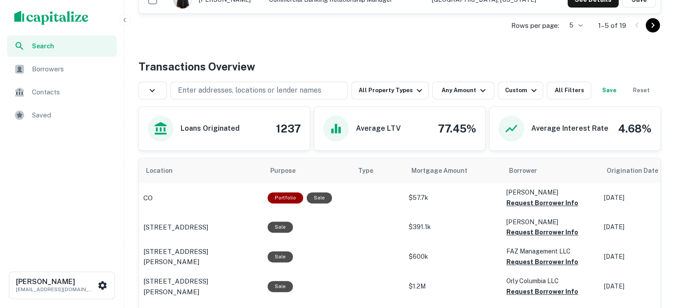
click at [479, 97] on button "Any Amount" at bounding box center [463, 91] width 62 height 18
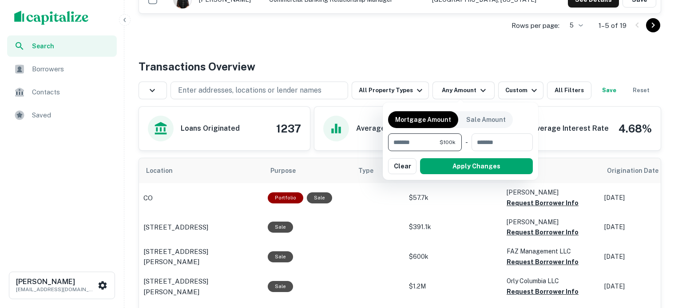
type input "*******"
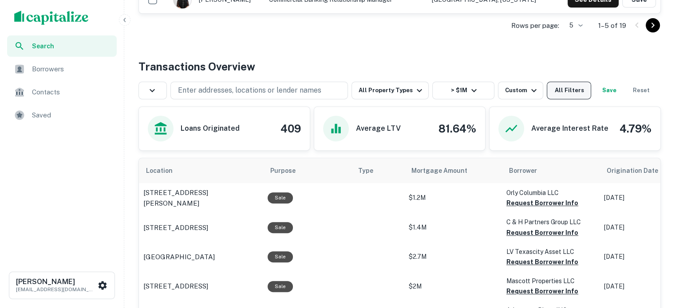
click at [561, 86] on button "All Filters" at bounding box center [569, 91] width 44 height 18
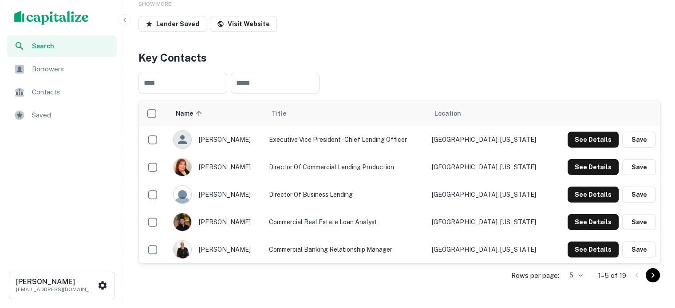
scroll to position [311, 0]
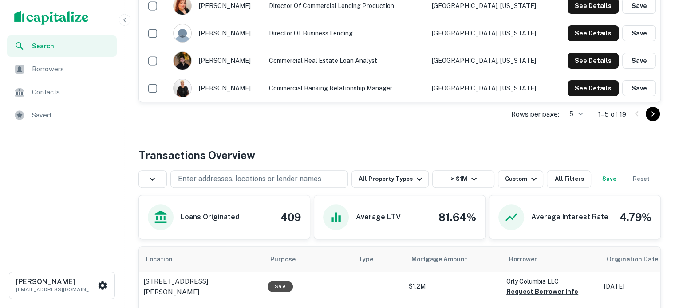
click at [62, 115] on span "Saved" at bounding box center [71, 115] width 79 height 11
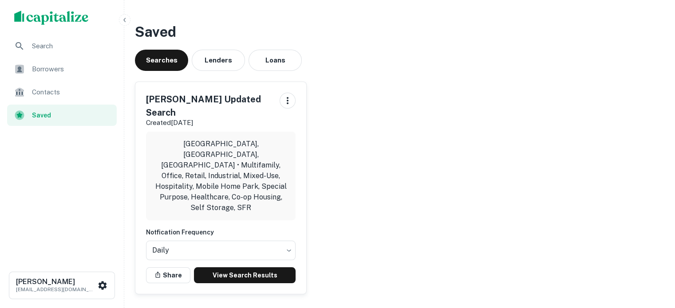
click at [253, 258] on div "[PERSON_NAME] Updated Search Created [DATE] [GEOGRAPHIC_DATA], [GEOGRAPHIC_DATA…" at bounding box center [220, 188] width 171 height 212
click at [221, 65] on button "Lenders" at bounding box center [218, 60] width 53 height 21
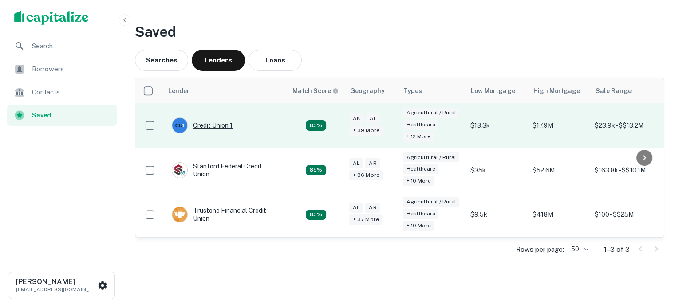
click at [205, 130] on div "Credit Union 1" at bounding box center [202, 126] width 61 height 16
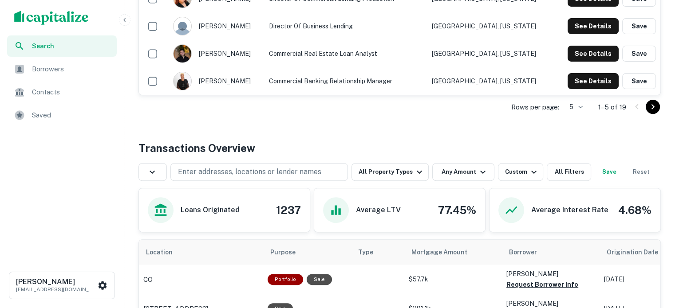
scroll to position [399, 0]
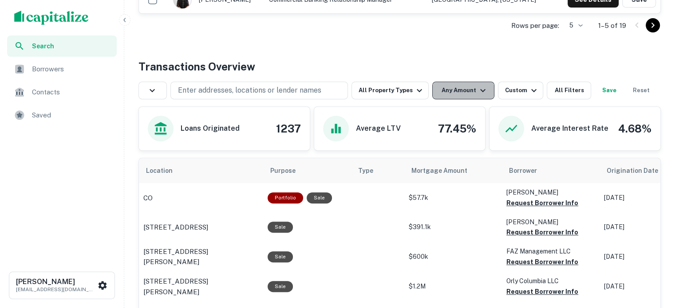
click at [478, 88] on icon "button" at bounding box center [483, 90] width 11 height 11
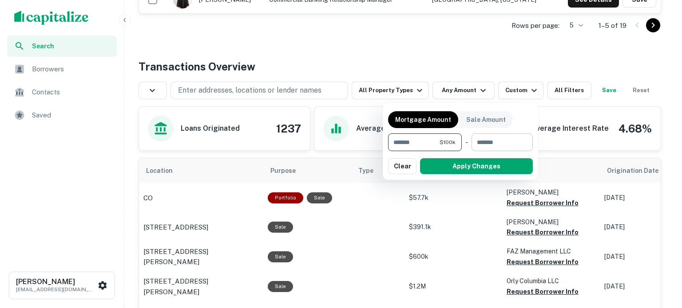
type input "*******"
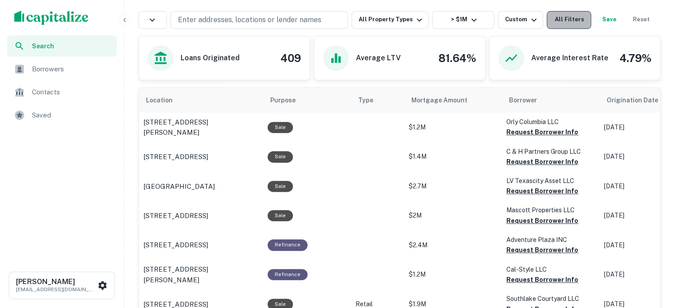
click at [548, 21] on button "All Filters" at bounding box center [569, 20] width 44 height 18
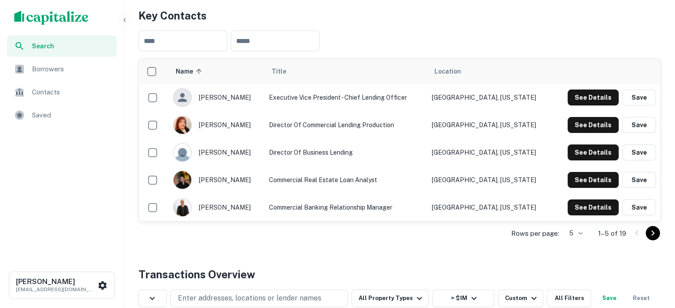
scroll to position [266, 0]
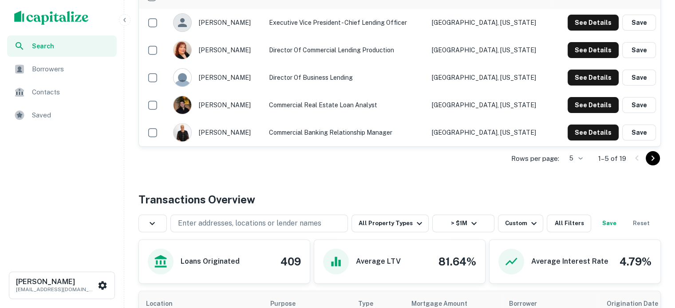
click at [117, 120] on ul "Search Borrowers Contacts Saved" at bounding box center [62, 82] width 124 height 92
click at [99, 120] on span "Saved" at bounding box center [71, 115] width 79 height 11
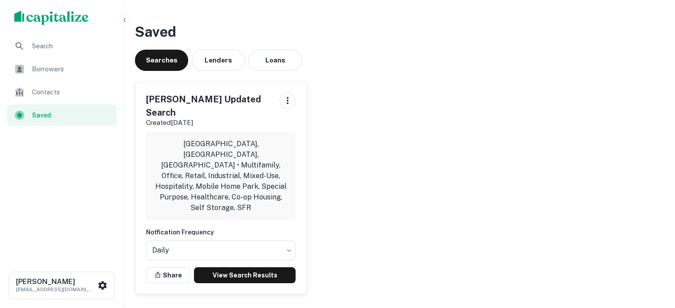
click at [248, 70] on div "Searches Lenders Loans" at bounding box center [399, 60] width 529 height 21
click at [231, 62] on button "Lenders" at bounding box center [218, 60] width 53 height 21
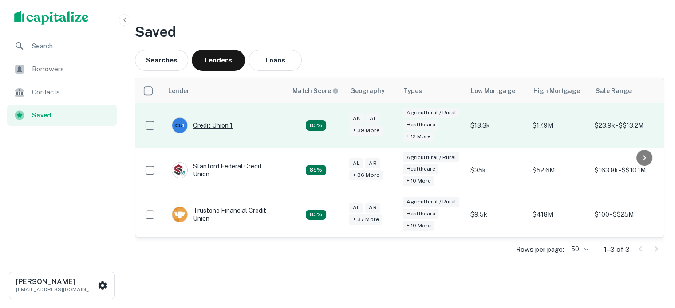
click at [195, 118] on div "Credit Union 1" at bounding box center [202, 126] width 61 height 16
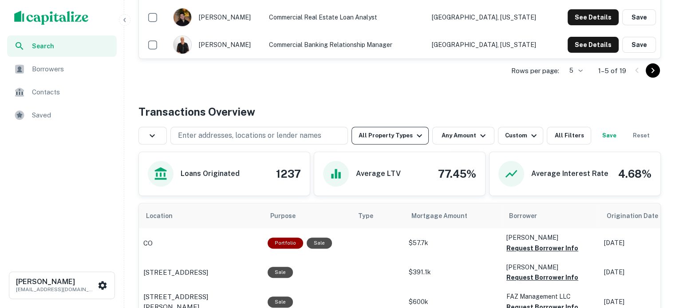
scroll to position [355, 0]
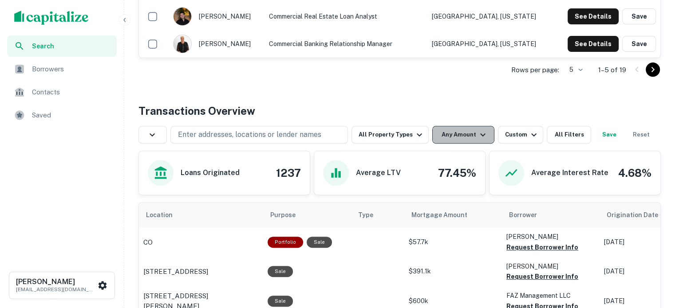
click at [450, 135] on button "Any Amount" at bounding box center [463, 135] width 62 height 18
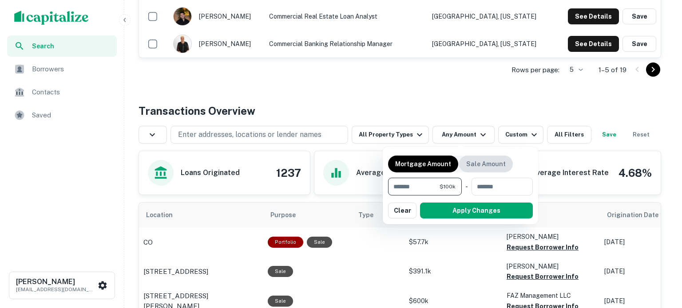
type input "*******"
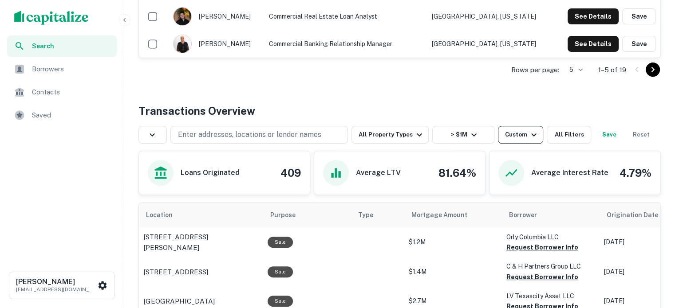
click at [511, 135] on div "Custom" at bounding box center [522, 135] width 34 height 11
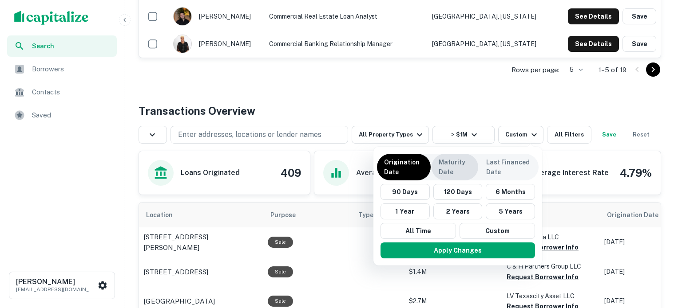
click at [468, 161] on p "Maturity Date" at bounding box center [454, 168] width 32 height 20
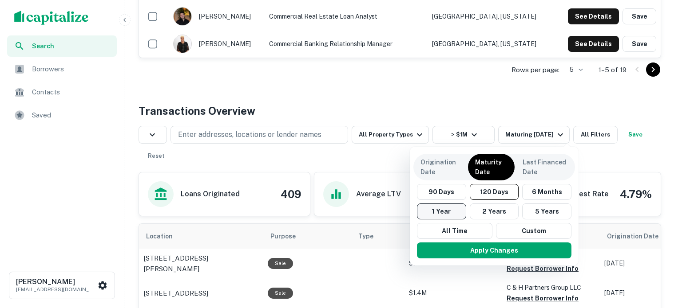
drag, startPoint x: 443, startPoint y: 231, endPoint x: 442, endPoint y: 207, distance: 24.0
click at [445, 217] on div "90 Days 120 Days 6 Months 1 Year 2 Years 5 Years All Time Custom" at bounding box center [494, 211] width 162 height 55
click at [442, 207] on button "1 Year" at bounding box center [441, 212] width 49 height 16
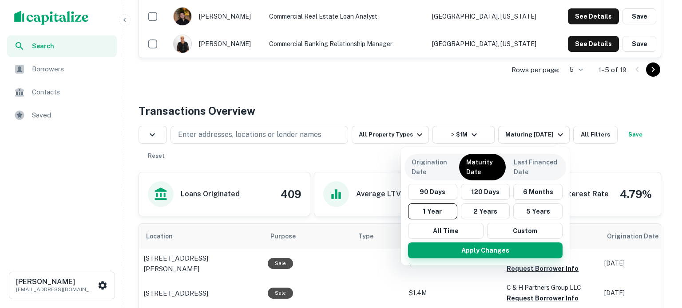
click at [459, 243] on button "Apply Changes" at bounding box center [485, 251] width 154 height 16
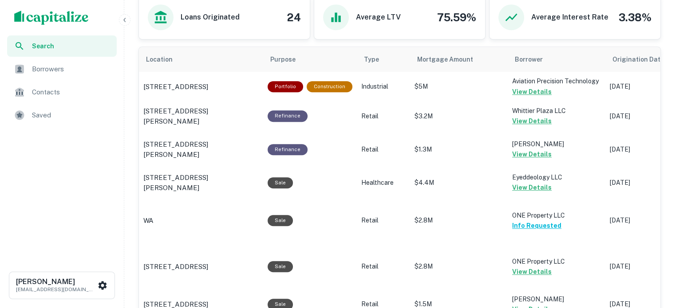
scroll to position [430, 0]
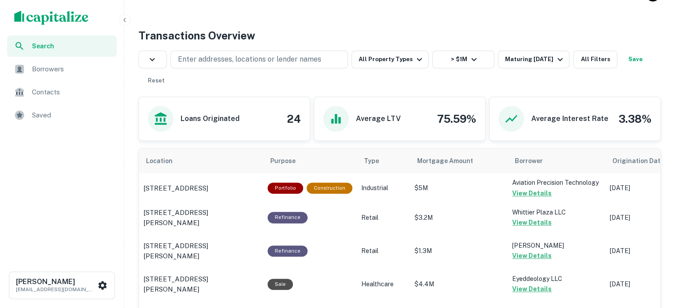
click at [95, 111] on span "Saved" at bounding box center [71, 115] width 79 height 11
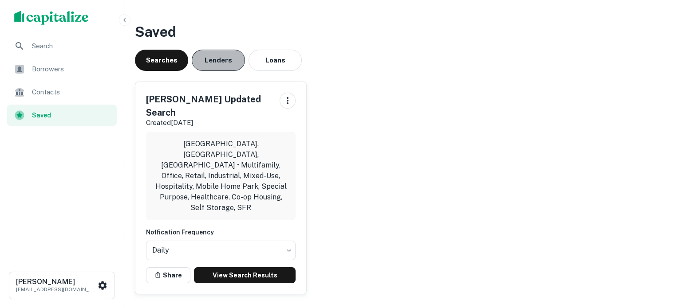
click at [236, 57] on button "Lenders" at bounding box center [218, 60] width 53 height 21
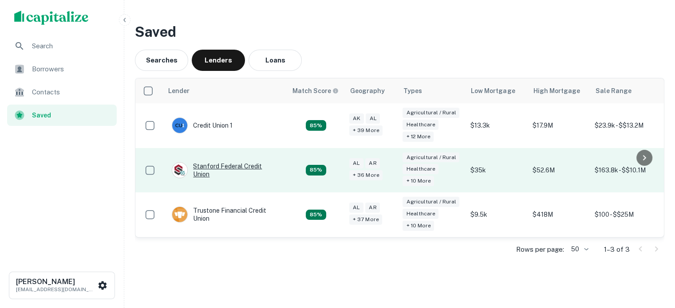
click at [241, 165] on div "Stanford Federal Credit Union" at bounding box center [225, 170] width 107 height 16
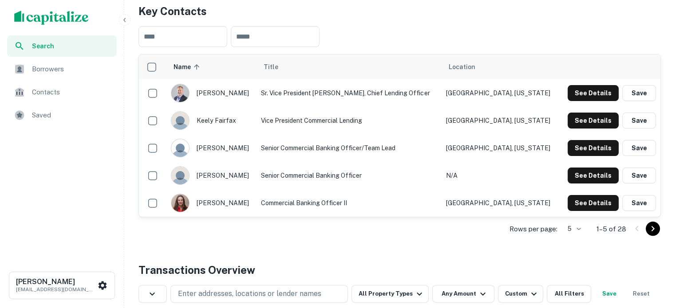
scroll to position [355, 0]
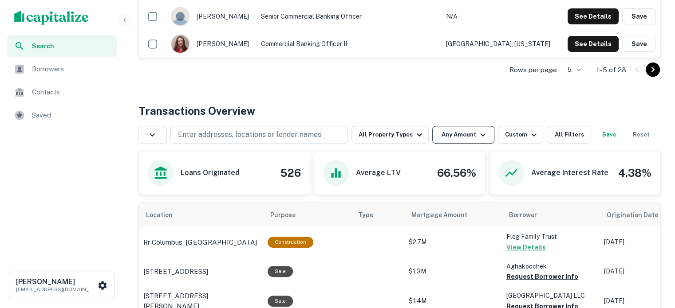
click at [481, 138] on icon "button" at bounding box center [483, 135] width 11 height 11
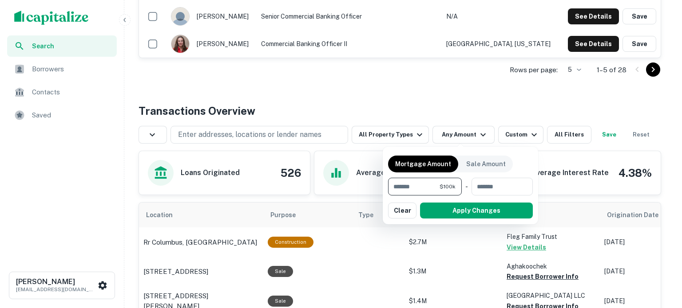
type input "*******"
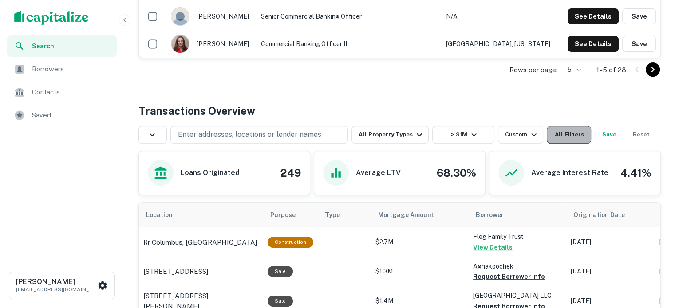
click at [569, 138] on button "All Filters" at bounding box center [569, 135] width 44 height 18
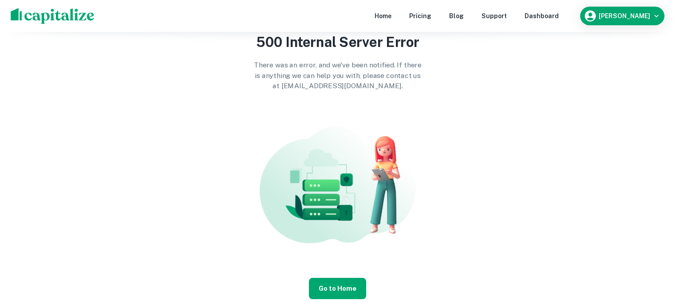
scroll to position [87, 0]
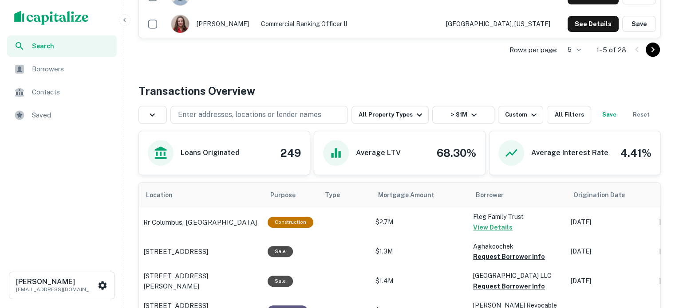
scroll to position [355, 0]
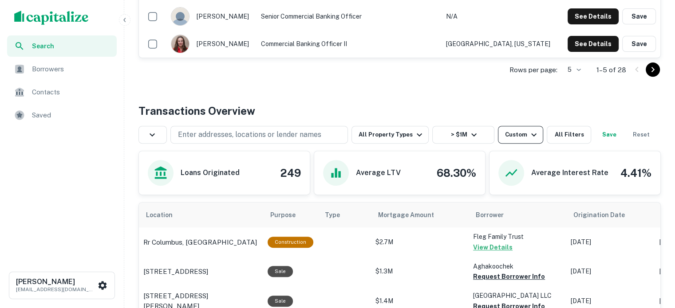
click at [521, 134] on div "Custom" at bounding box center [522, 135] width 34 height 11
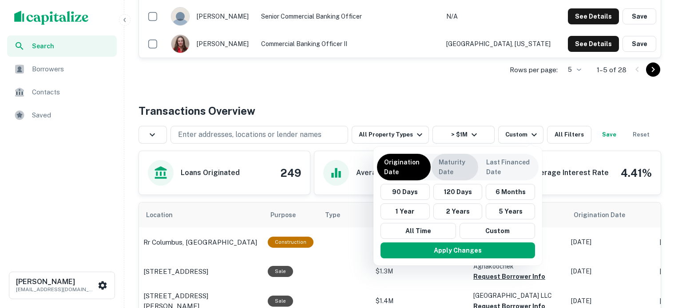
click at [448, 167] on p "Maturity Date" at bounding box center [454, 168] width 32 height 20
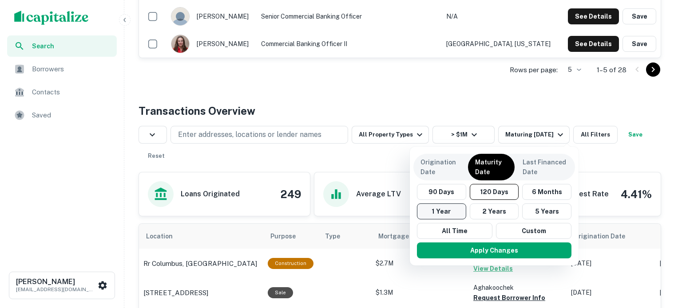
click at [446, 217] on button "1 Year" at bounding box center [441, 212] width 49 height 16
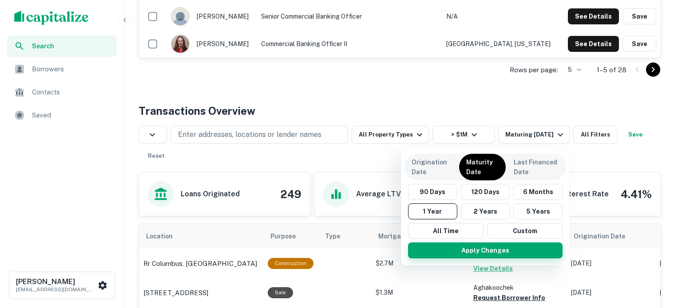
click at [478, 253] on button "Apply Changes" at bounding box center [485, 251] width 154 height 16
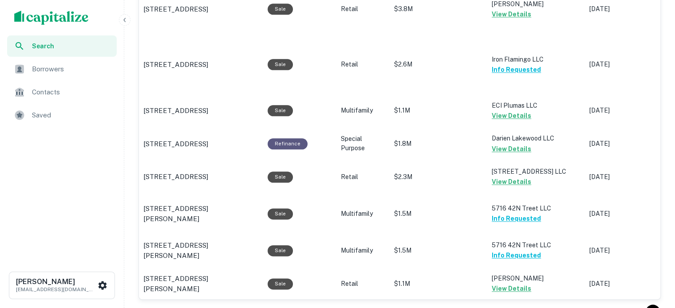
scroll to position [1177, 0]
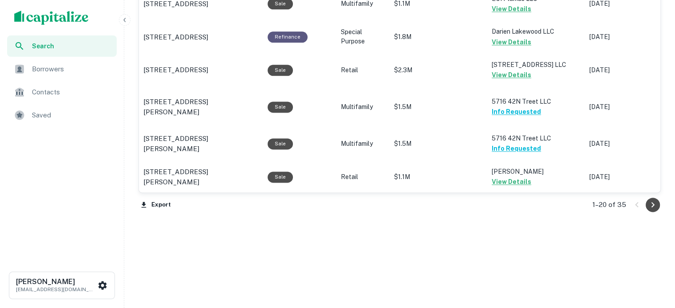
click at [650, 201] on icon "Go to next page" at bounding box center [653, 205] width 11 height 11
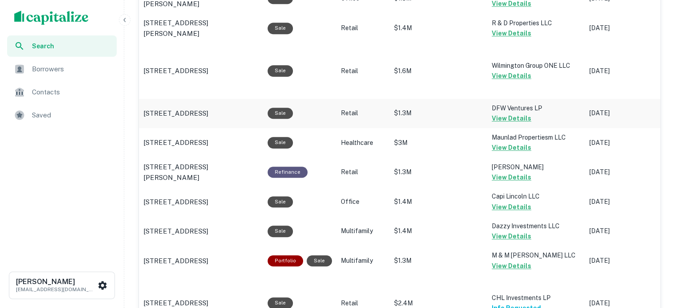
scroll to position [568, 0]
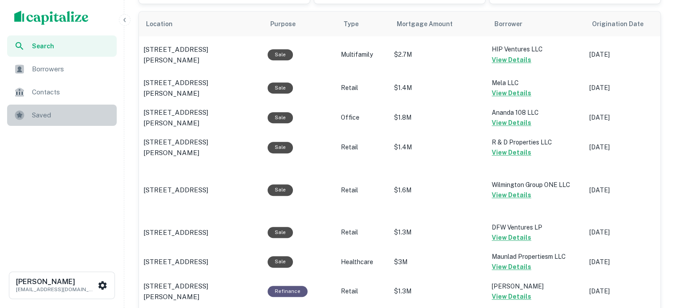
click at [47, 121] on div "Saved" at bounding box center [62, 115] width 110 height 21
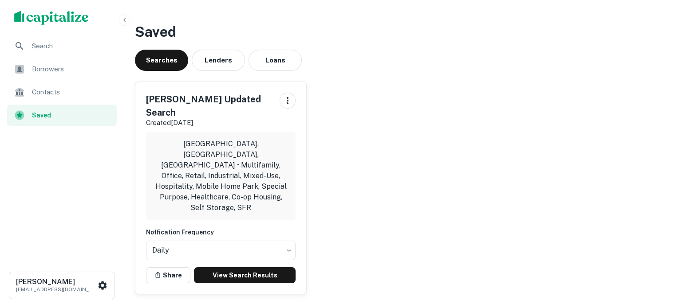
click at [116, 75] on div "Borrowers" at bounding box center [62, 69] width 110 height 21
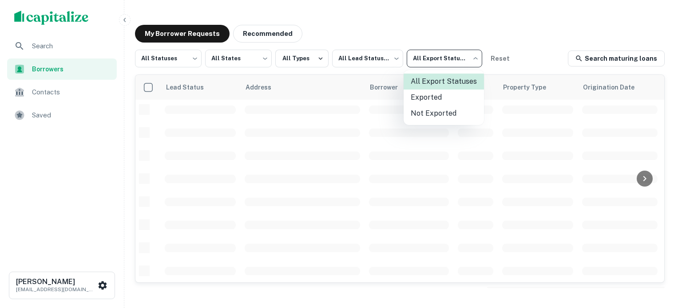
click at [466, 55] on body "Search Borrowers Contacts Saved Roman Devdyuk roman.devdyuk@marcusmillichap.com…" at bounding box center [341, 154] width 682 height 308
click at [581, 29] on div at bounding box center [341, 154] width 682 height 308
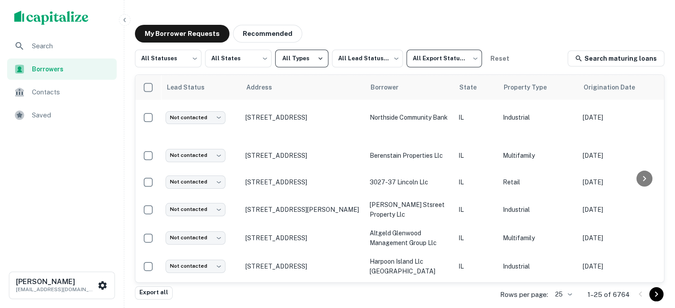
click at [324, 65] on button "All Types" at bounding box center [301, 59] width 53 height 18
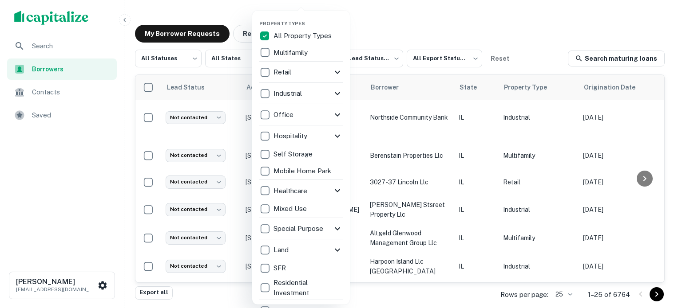
click at [442, 39] on div at bounding box center [341, 154] width 682 height 308
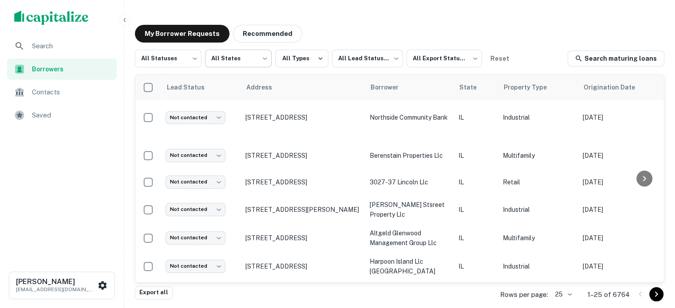
click at [268, 63] on body "Search Borrowers Contacts Saved Roman Devdyuk roman.devdyuk@marcusmillichap.com…" at bounding box center [337, 154] width 675 height 308
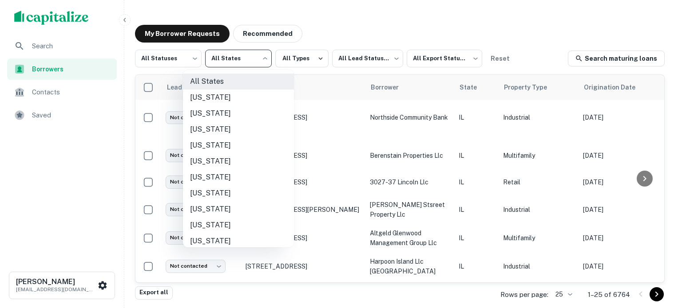
click at [403, 27] on div at bounding box center [341, 154] width 682 height 308
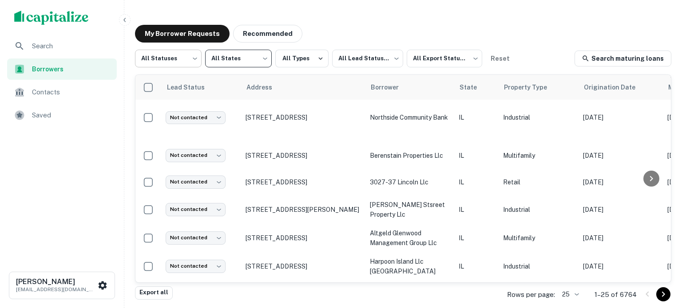
click at [176, 66] on body "Search Borrowers Contacts Saved Roman Devdyuk roman.devdyuk@marcusmillichap.com…" at bounding box center [341, 154] width 682 height 308
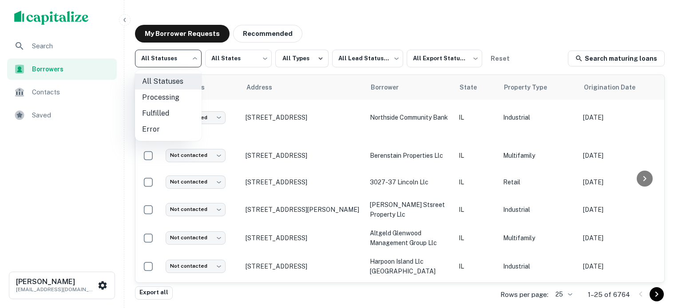
click at [460, 37] on div at bounding box center [341, 154] width 682 height 308
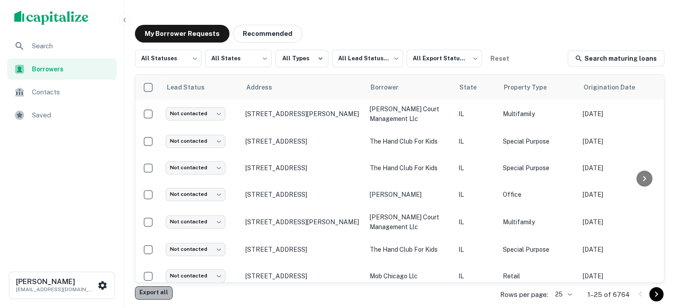
click at [158, 298] on button "Export all" at bounding box center [154, 293] width 38 height 13
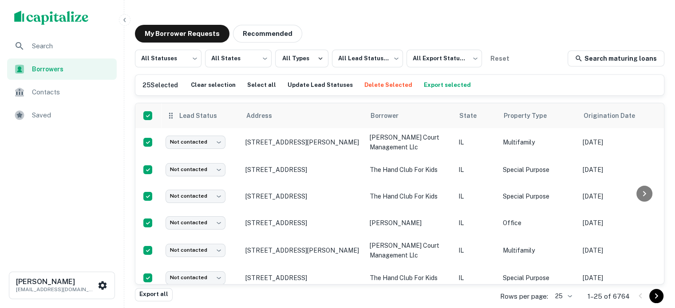
click at [146, 83] on h6 "25 Selected" at bounding box center [160, 85] width 36 height 10
click at [264, 85] on button "Select all" at bounding box center [261, 85] width 33 height 13
click at [222, 84] on button "Clear selection" at bounding box center [213, 85] width 49 height 13
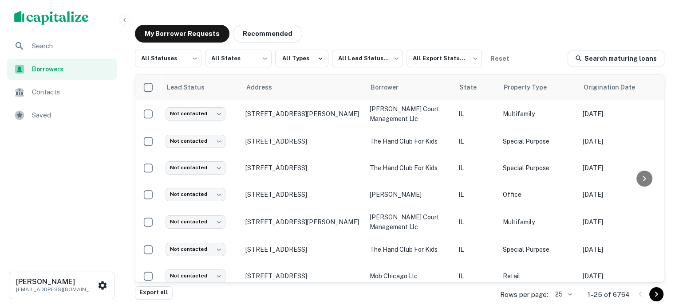
scroll to position [0, 1]
click at [161, 300] on div "Export all" at bounding box center [154, 297] width 38 height 20
click at [167, 297] on button "Export all" at bounding box center [154, 293] width 38 height 13
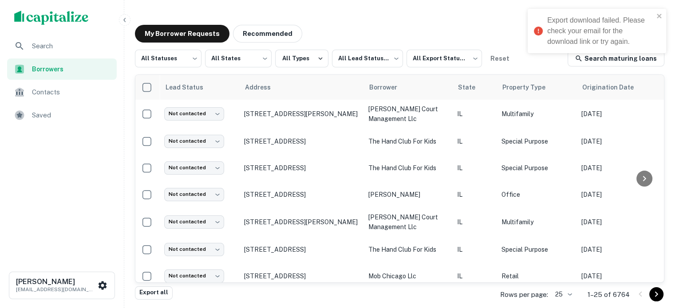
click at [588, 44] on div "Export download failed. Please check your email for the download link or try ag…" at bounding box center [600, 31] width 107 height 32
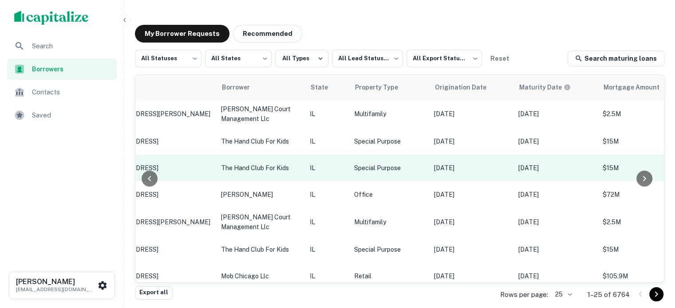
scroll to position [0, 153]
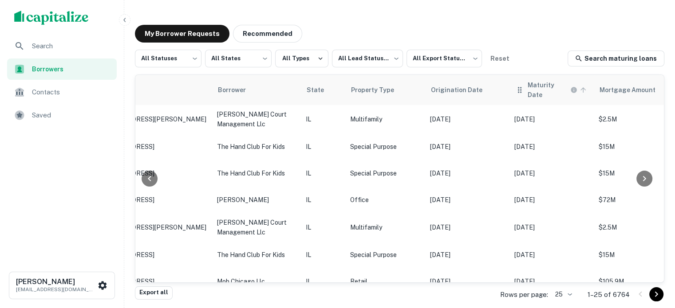
click at [551, 90] on h6 "Maturity Date" at bounding box center [548, 90] width 41 height 20
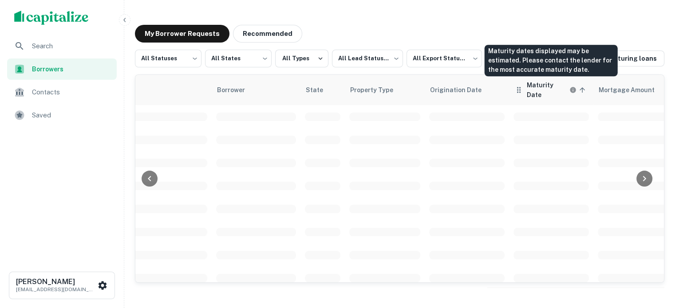
click at [551, 90] on h6 "Maturity Date" at bounding box center [547, 90] width 41 height 20
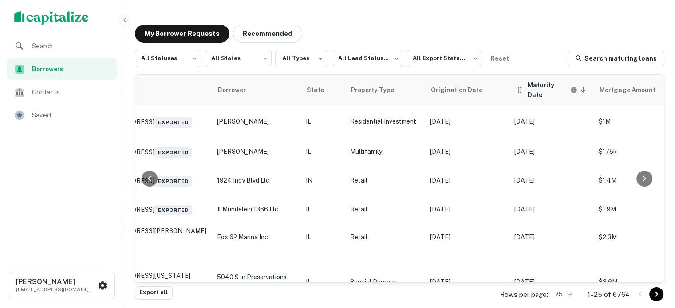
click at [543, 89] on h6 "Maturity Date" at bounding box center [548, 90] width 41 height 20
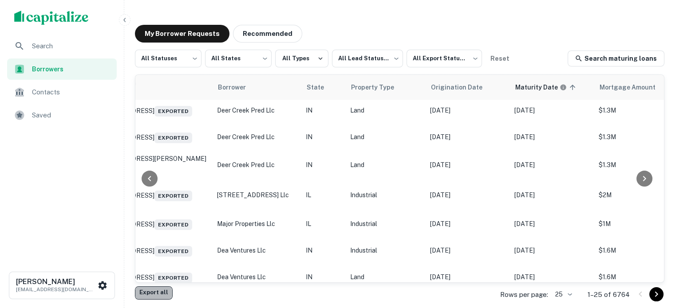
click at [162, 288] on button "Export all" at bounding box center [154, 293] width 38 height 13
click at [568, 293] on body "Search Borrowers Contacts Saved Roman Devdyuk roman.devdyuk@marcusmillichap.com…" at bounding box center [337, 154] width 675 height 308
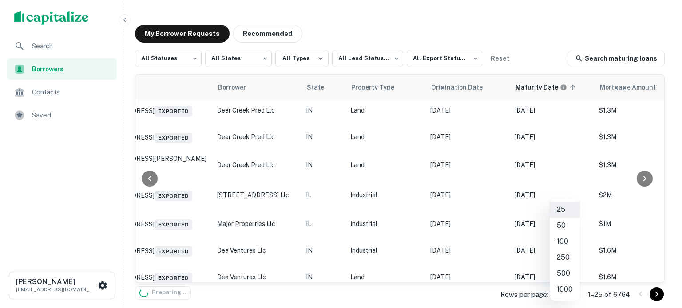
click at [572, 288] on li "1000" at bounding box center [564, 290] width 30 height 16
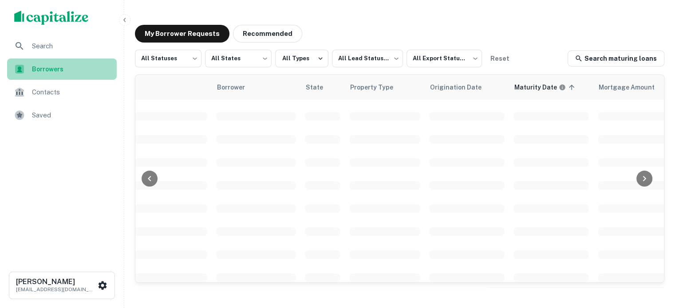
click at [32, 72] on span "Borrowers" at bounding box center [71, 69] width 79 height 10
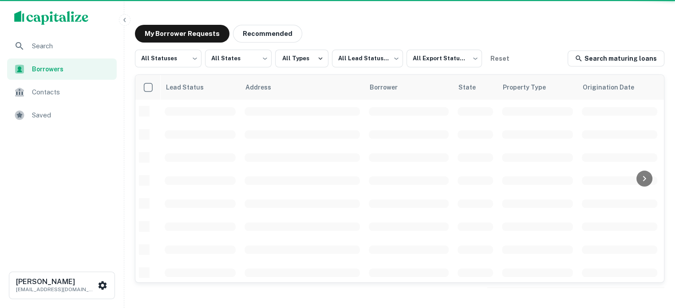
scroll to position [295, 0]
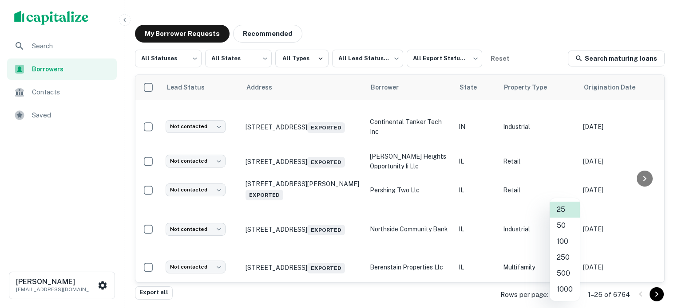
click at [561, 296] on body "Search Borrowers Contacts Saved [PERSON_NAME] [EMAIL_ADDRESS][DOMAIN_NAME] My B…" at bounding box center [341, 154] width 682 height 308
click at [557, 286] on li "1000" at bounding box center [564, 290] width 30 height 16
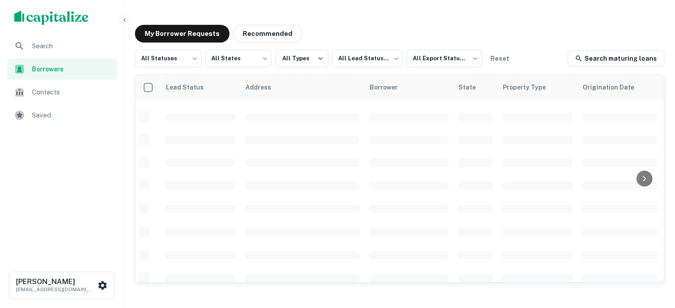
click at [59, 17] on img "scrollable content" at bounding box center [51, 18] width 75 height 14
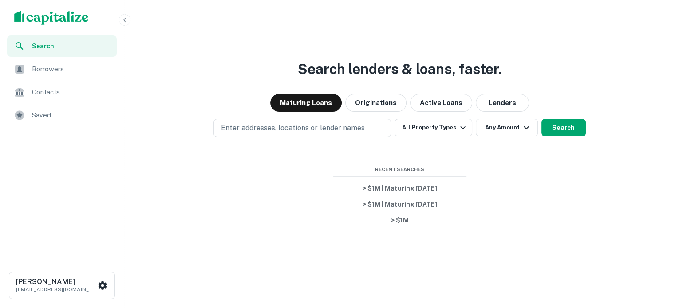
click at [73, 60] on div "Borrowers" at bounding box center [62, 69] width 110 height 21
click at [79, 115] on span "Saved" at bounding box center [71, 115] width 79 height 11
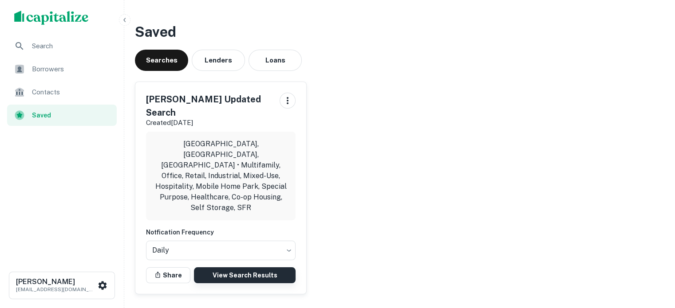
click at [272, 268] on link "View Search Results" at bounding box center [245, 276] width 102 height 16
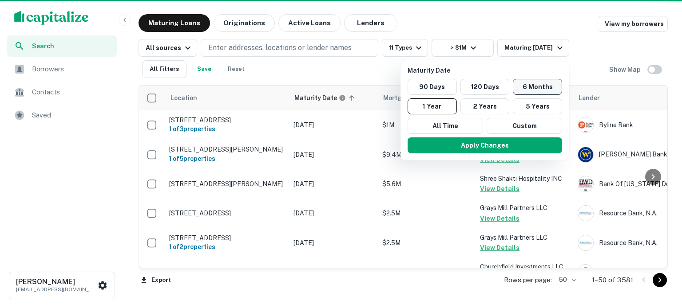
click at [540, 89] on button "6 Months" at bounding box center [537, 87] width 49 height 16
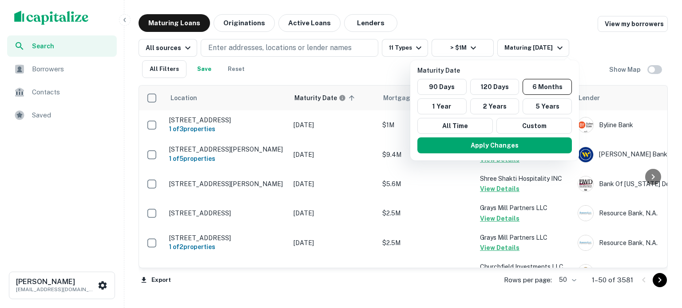
click at [508, 161] on div at bounding box center [341, 154] width 682 height 308
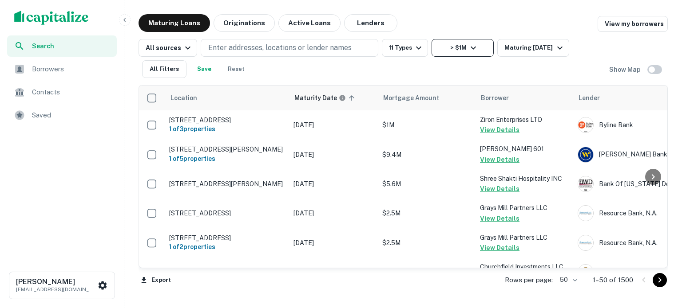
click at [460, 53] on button "> $1M" at bounding box center [462, 48] width 62 height 18
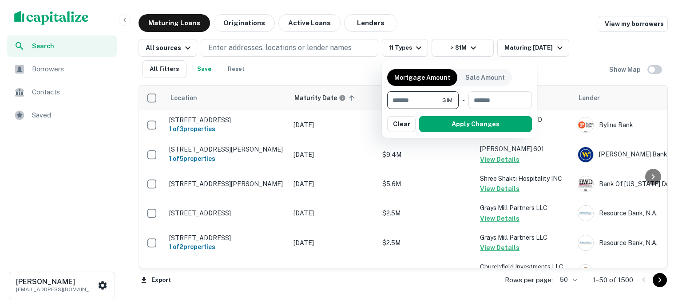
drag, startPoint x: 433, startPoint y: 104, endPoint x: 284, endPoint y: 102, distance: 149.6
click at [284, 102] on div "Mortgage Amount Sale Amount ******* $1M ​ - ​ Apply Changes Clear" at bounding box center [341, 154] width 682 height 308
type input "*******"
click at [508, 102] on input "number" at bounding box center [497, 100] width 56 height 18
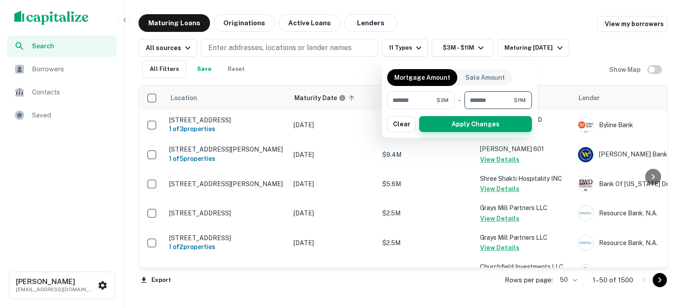
type input "********"
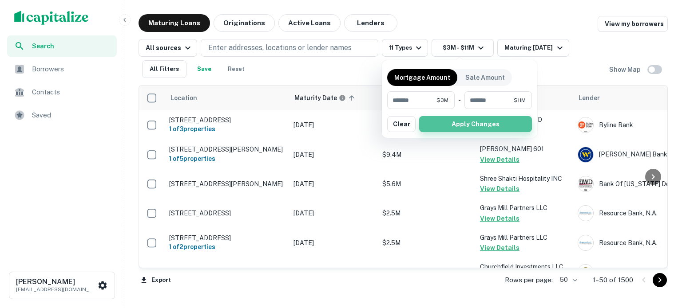
click at [520, 128] on button "Apply Changes" at bounding box center [475, 124] width 113 height 16
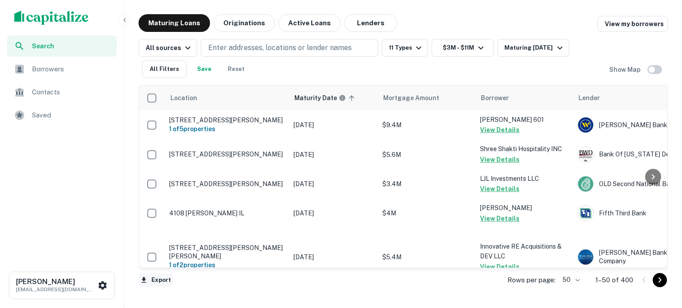
drag, startPoint x: 166, startPoint y: 280, endPoint x: 149, endPoint y: 280, distance: 17.3
click at [149, 280] on button "Export" at bounding box center [155, 280] width 35 height 13
click at [217, 295] on li "Export as Excel (.xlsx)" at bounding box center [188, 290] width 100 height 16
click at [517, 52] on div "Maturing In 6 Months" at bounding box center [534, 48] width 60 height 11
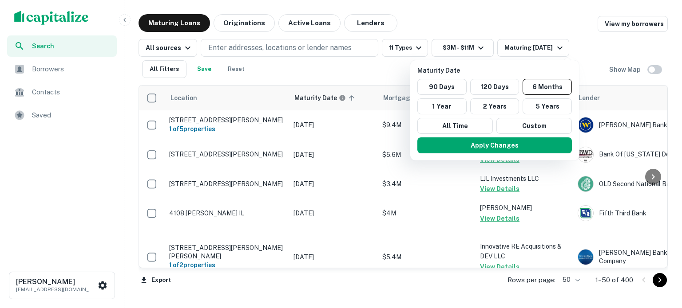
click at [354, 73] on div at bounding box center [341, 154] width 682 height 308
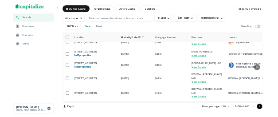
scroll to position [1493, 0]
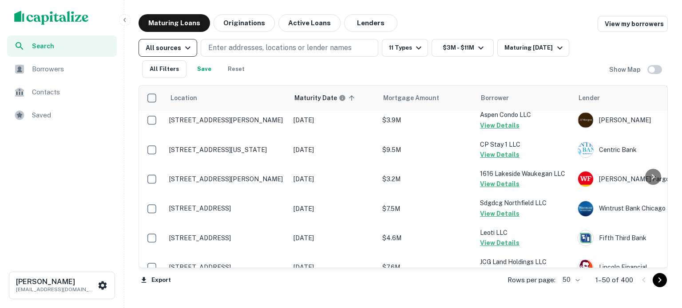
click at [185, 51] on icon "button" at bounding box center [187, 48] width 11 height 11
click at [320, 73] on div at bounding box center [341, 154] width 682 height 308
click at [571, 285] on body "Search Borrowers Contacts Saved Roman Devdyuk roman.devdyuk@marcusmillichap.com…" at bounding box center [341, 154] width 682 height 308
click at [569, 288] on li "100" at bounding box center [571, 290] width 26 height 16
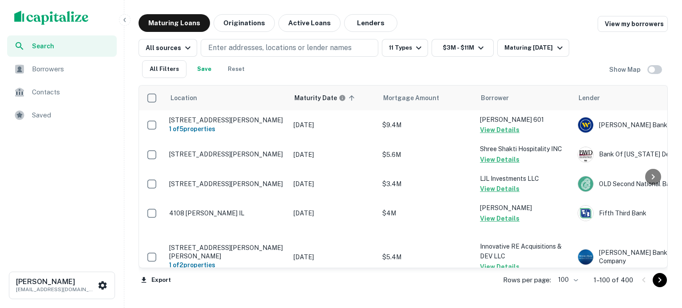
scroll to position [1493, 0]
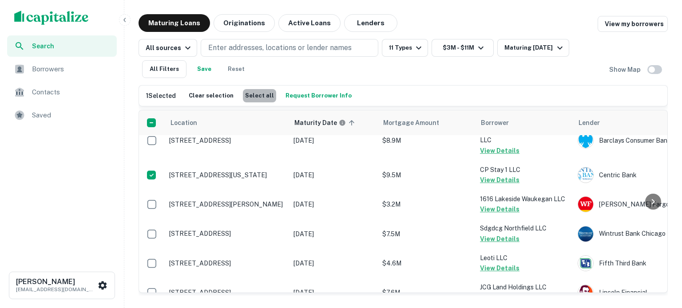
click at [257, 99] on button "Select all" at bounding box center [259, 95] width 33 height 13
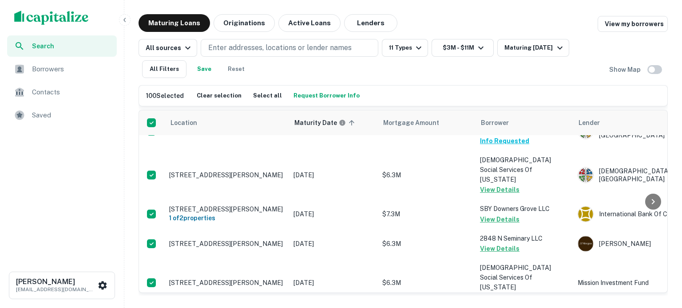
scroll to position [2973, 0]
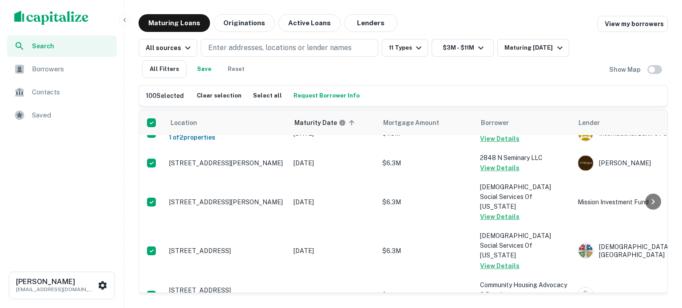
click at [58, 117] on span "Saved" at bounding box center [71, 115] width 79 height 11
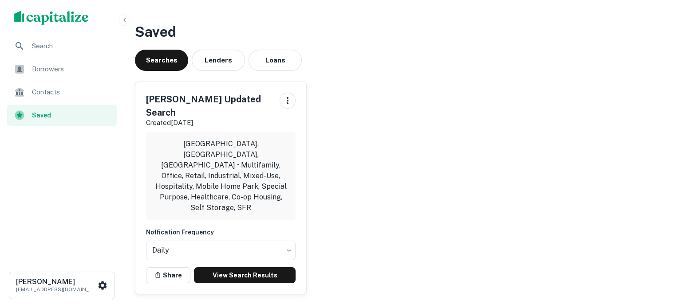
click at [107, 71] on span "Borrowers" at bounding box center [71, 69] width 79 height 11
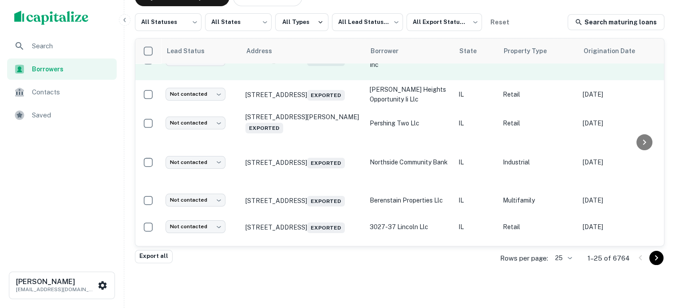
scroll to position [312, 0]
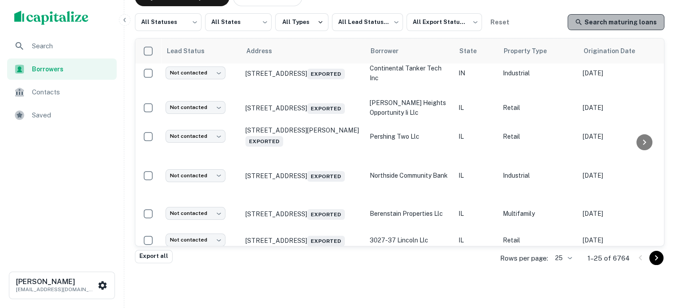
click at [640, 28] on link "Search maturing loans" at bounding box center [616, 22] width 97 height 16
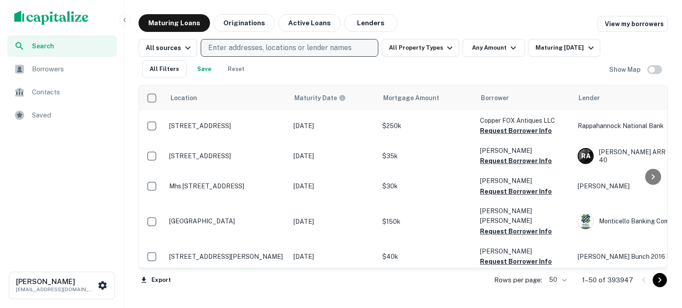
scroll to position [312, 0]
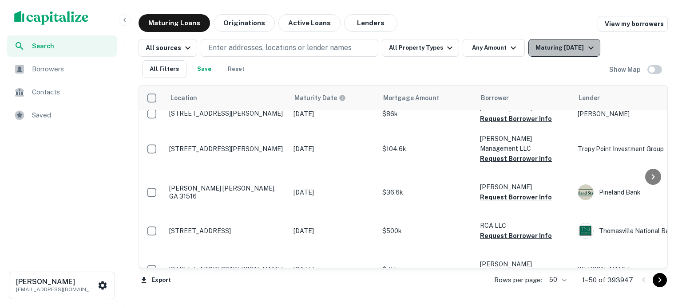
click at [563, 47] on div "Maturing [DATE]" at bounding box center [565, 48] width 60 height 11
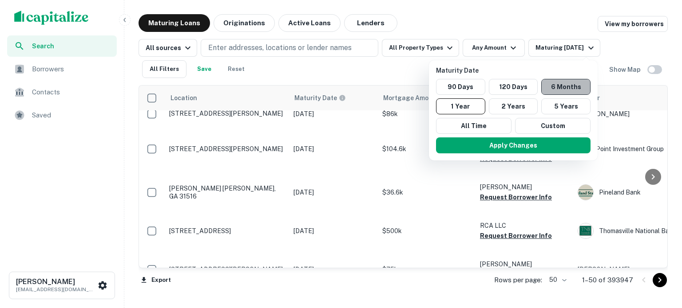
click at [561, 89] on button "6 Months" at bounding box center [565, 87] width 49 height 16
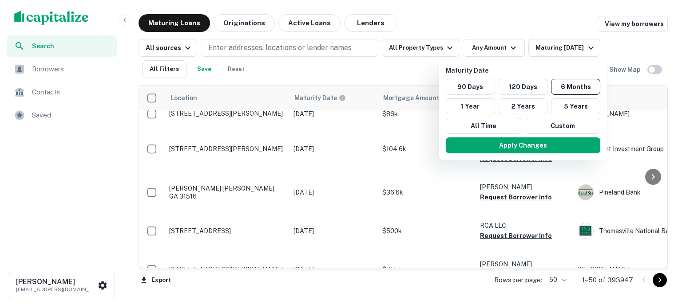
click at [529, 143] on button "Apply Changes" at bounding box center [523, 146] width 154 height 16
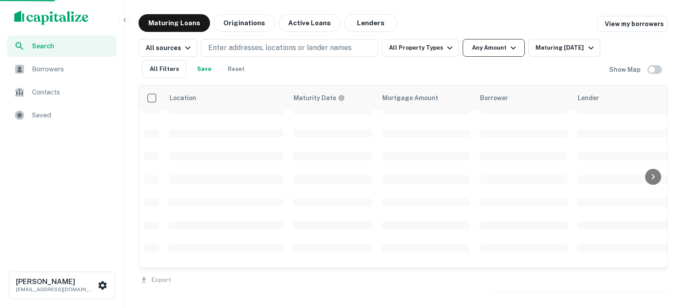
click at [508, 52] on icon "button" at bounding box center [513, 48] width 11 height 11
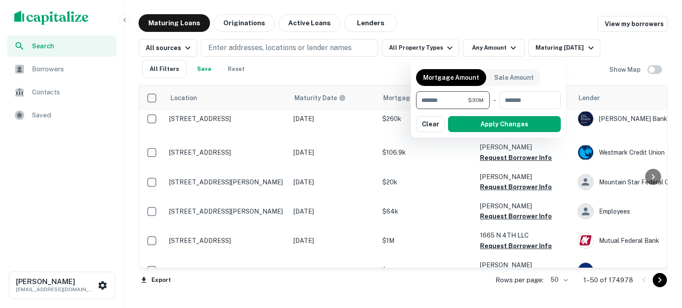
type input "*******"
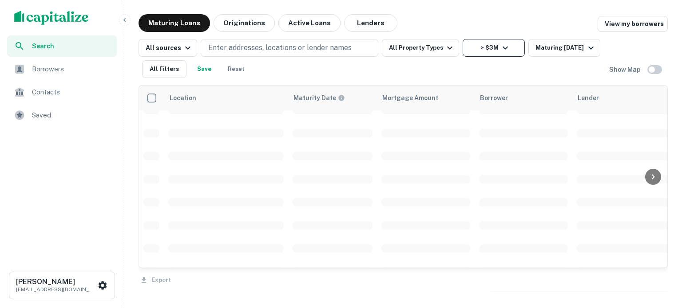
drag, startPoint x: 505, startPoint y: 31, endPoint x: 501, endPoint y: 48, distance: 17.2
click at [504, 33] on div "Maturing Loans Originations Active Loans Lenders View my borrowers All sources …" at bounding box center [402, 155] width 529 height 282
click at [501, 48] on icon "button" at bounding box center [505, 48] width 11 height 11
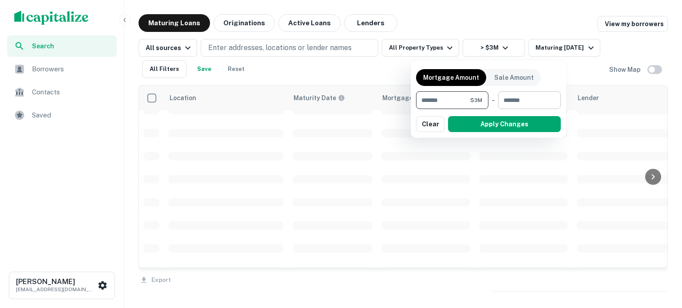
click at [529, 104] on input "number" at bounding box center [526, 100] width 56 height 18
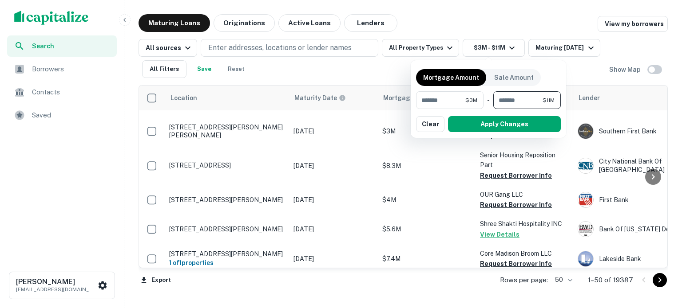
type input "********"
click at [536, 115] on div "Mortgage Amount Sale Amount ******* $3M ​ - ******** $11M ​ Apply Changes Clear" at bounding box center [488, 99] width 145 height 67
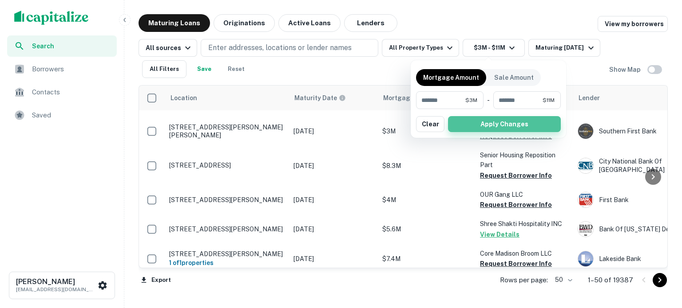
click at [541, 122] on button "Apply Changes" at bounding box center [504, 124] width 113 height 16
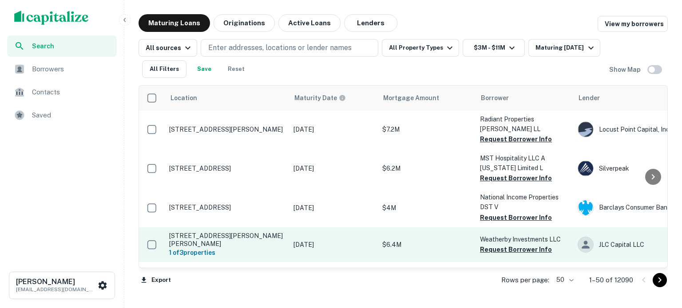
scroll to position [845, 0]
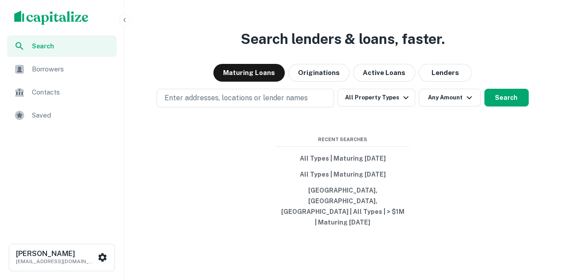
click at [74, 107] on div "Saved" at bounding box center [62, 115] width 110 height 21
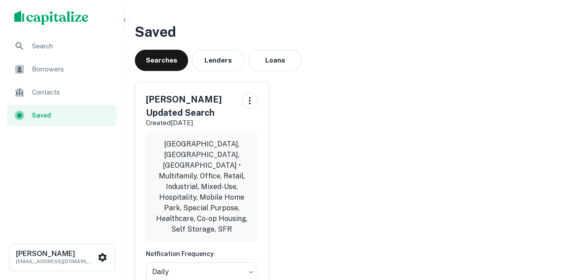
scroll to position [88, 0]
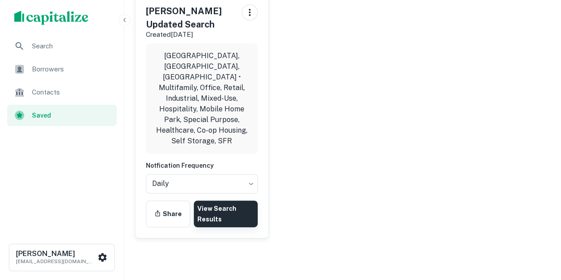
click at [230, 201] on link "View Search Results" at bounding box center [226, 214] width 64 height 27
click at [75, 68] on span "Borrowers" at bounding box center [71, 69] width 79 height 11
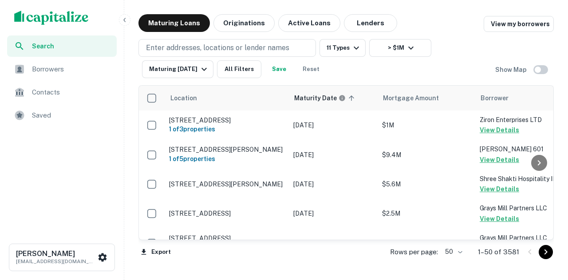
click at [388, 64] on div "Enter addresses, locations or lender names 11 Types > $1M Maturing [DATE] All F…" at bounding box center [316, 58] width 357 height 39
click at [203, 72] on icon "button" at bounding box center [204, 69] width 11 height 11
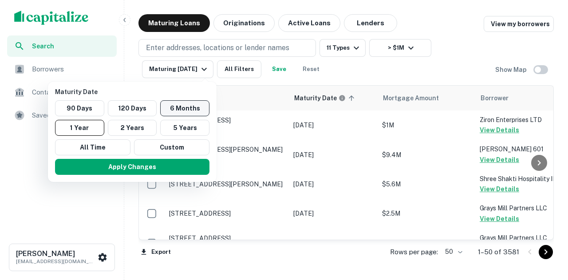
click at [198, 107] on button "6 Months" at bounding box center [184, 108] width 49 height 16
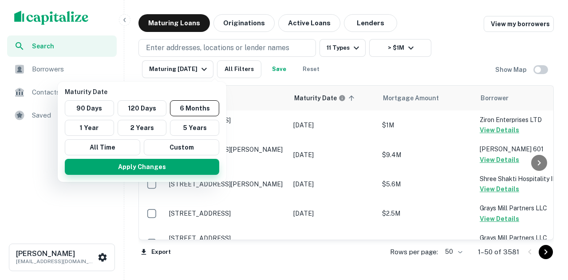
click at [173, 166] on button "Apply Changes" at bounding box center [142, 167] width 154 height 16
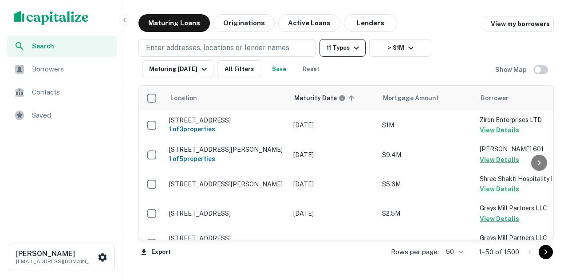
click at [355, 49] on icon "button" at bounding box center [356, 48] width 11 height 11
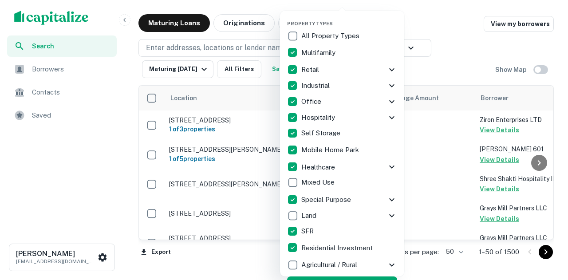
click at [322, 186] on p "Mixed Use" at bounding box center [318, 182] width 35 height 11
click at [335, 279] on button "Apply" at bounding box center [343, 284] width 110 height 16
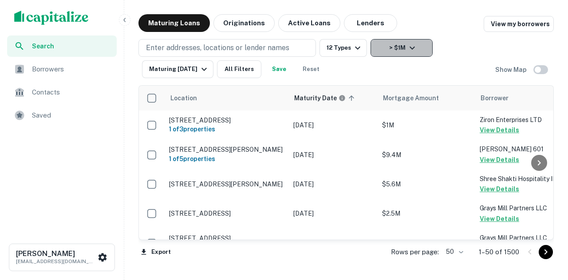
click at [385, 55] on button "> $1M" at bounding box center [402, 48] width 62 height 18
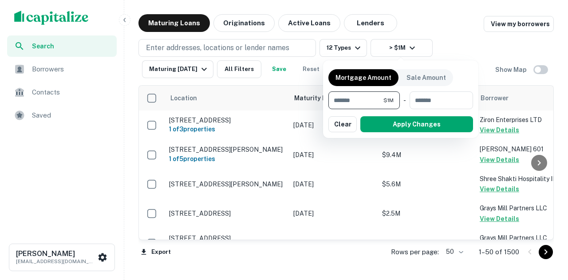
drag, startPoint x: 371, startPoint y: 105, endPoint x: 0, endPoint y: 91, distance: 370.8
click at [0, 91] on div "Mortgage Amount Sale Amount ******* $1M ​ - ​ Apply Changes Clear" at bounding box center [284, 140] width 568 height 280
type input "*******"
click at [446, 104] on input "number" at bounding box center [439, 100] width 56 height 18
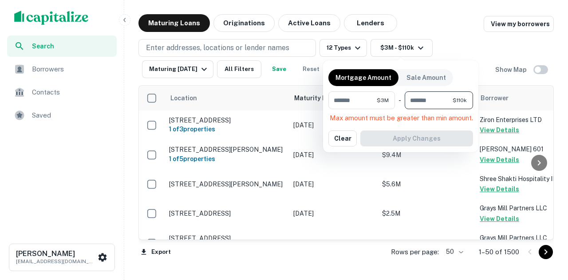
type input "********"
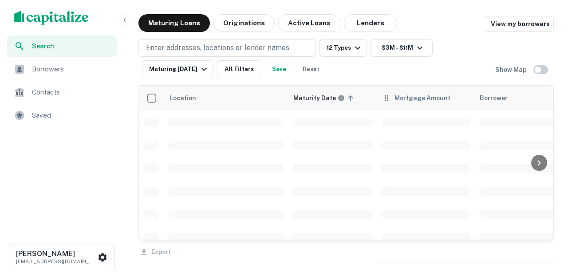
click at [431, 127] on td at bounding box center [426, 122] width 98 height 23
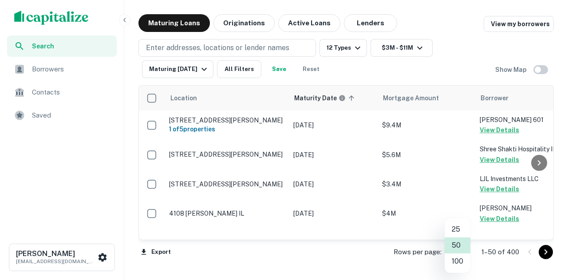
click at [464, 249] on body "Search Borrowers Contacts Saved [PERSON_NAME] [EMAIL_ADDRESS][DOMAIN_NAME] Matu…" at bounding box center [284, 140] width 568 height 280
click at [463, 256] on li "100" at bounding box center [458, 261] width 26 height 16
click at [461, 258] on div "Export Rows per page: 50 ** 1–50 of 400" at bounding box center [345, 252] width 415 height 24
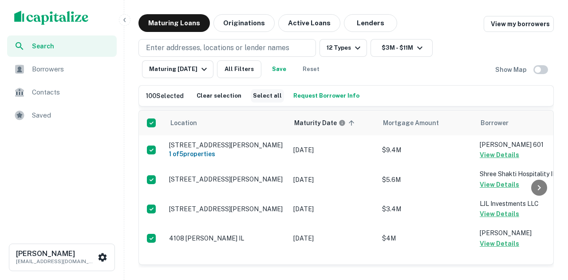
click at [271, 91] on button "Select all" at bounding box center [267, 95] width 33 height 13
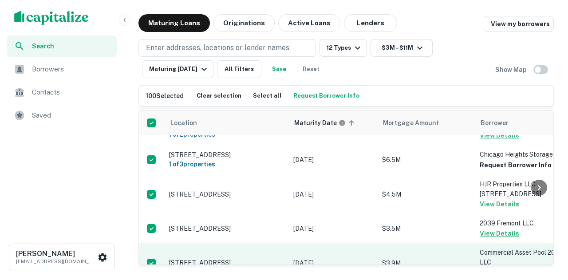
scroll to position [311, 0]
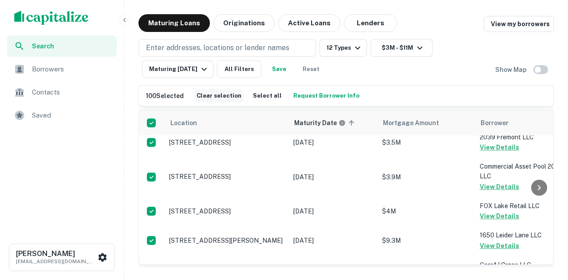
click at [231, 95] on button "Clear selection" at bounding box center [218, 95] width 49 height 13
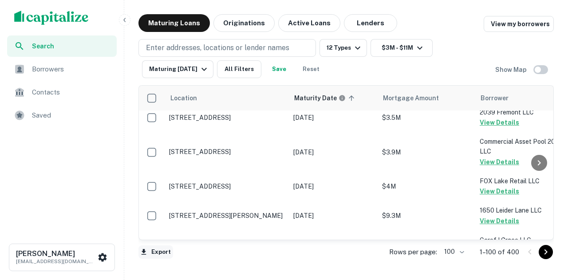
click at [171, 251] on button "Export" at bounding box center [155, 251] width 35 height 13
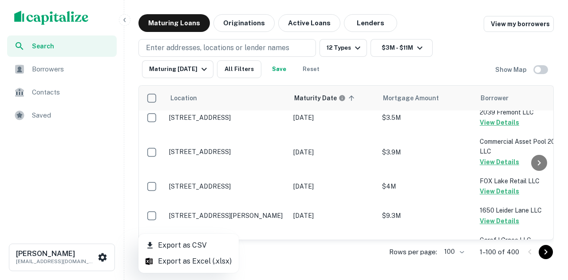
click at [148, 88] on div at bounding box center [284, 140] width 568 height 280
click at [153, 96] on div at bounding box center [284, 140] width 568 height 280
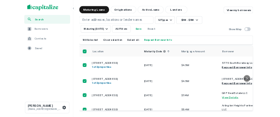
scroll to position [577, 0]
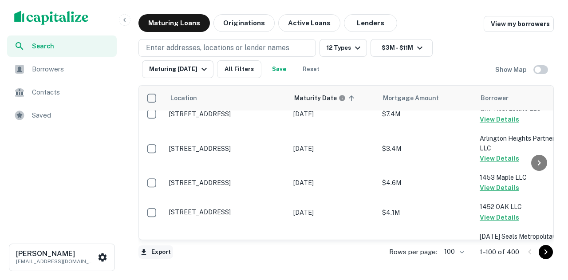
click at [170, 258] on button "Export" at bounding box center [155, 251] width 35 height 13
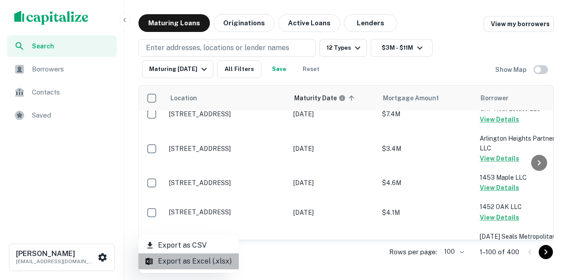
click at [212, 261] on li "Export as Excel (.xlsx)" at bounding box center [188, 261] width 100 height 16
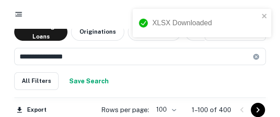
click at [203, 107] on p "1–100 of 400" at bounding box center [211, 110] width 39 height 11
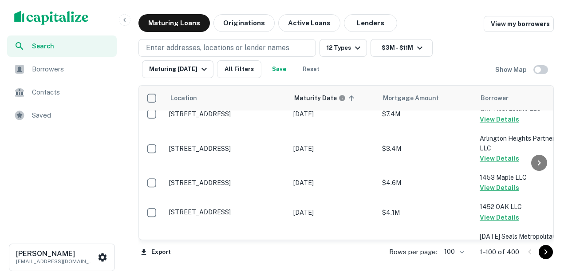
click at [538, 255] on div at bounding box center [538, 252] width 30 height 14
click at [545, 253] on icon "Go to next page" at bounding box center [546, 252] width 11 height 11
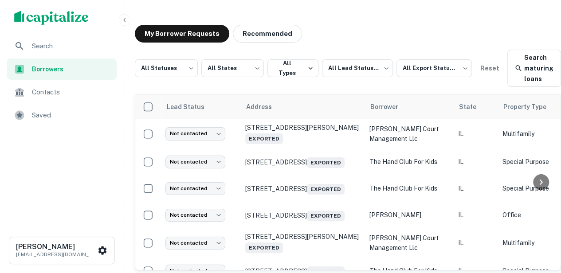
click at [116, 125] on link "Saved" at bounding box center [62, 115] width 110 height 21
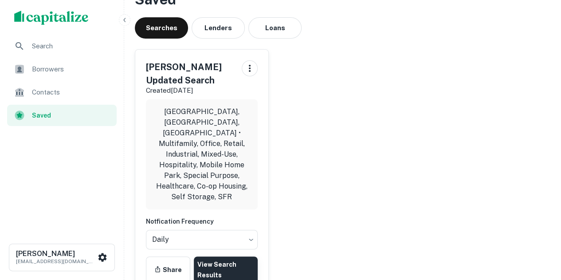
scroll to position [44, 0]
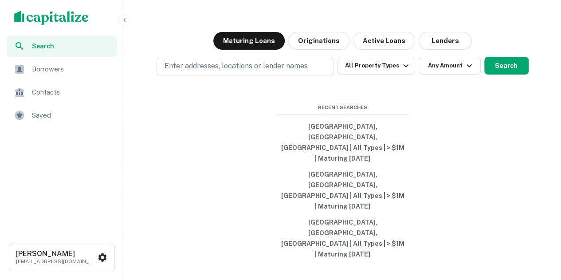
click at [66, 120] on span "Saved" at bounding box center [71, 115] width 79 height 11
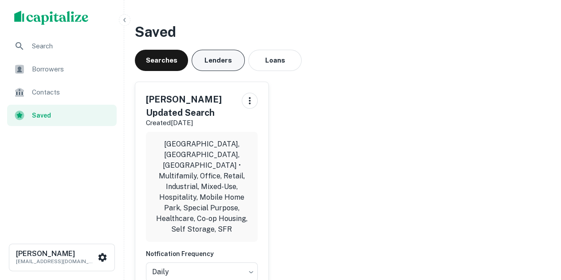
drag, startPoint x: 214, startPoint y: 52, endPoint x: 211, endPoint y: 56, distance: 4.8
click at [211, 56] on div "Saved Searches Lenders Loans [PERSON_NAME] Updated Search Created [DATE] [GEOGR…" at bounding box center [343, 177] width 430 height 327
drag, startPoint x: 210, startPoint y: 58, endPoint x: 208, endPoint y: 65, distance: 8.0
click at [209, 60] on button "Lenders" at bounding box center [218, 60] width 53 height 21
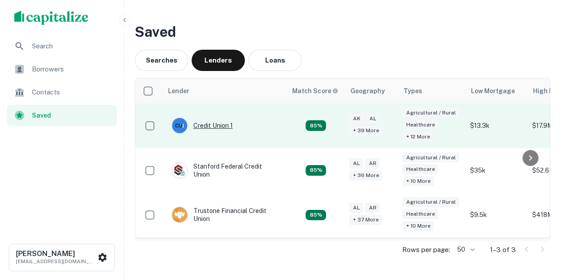
click at [214, 118] on div "Credit Union 1" at bounding box center [202, 126] width 61 height 16
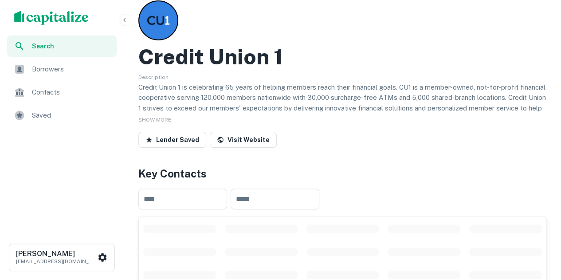
scroll to position [178, 0]
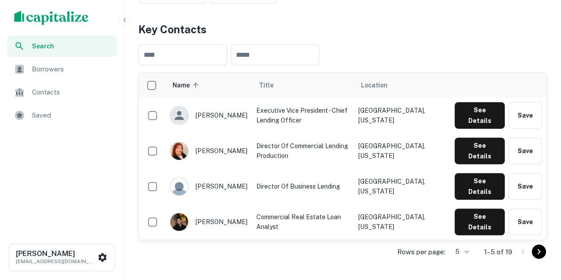
click at [39, 55] on div "Search" at bounding box center [62, 46] width 110 height 21
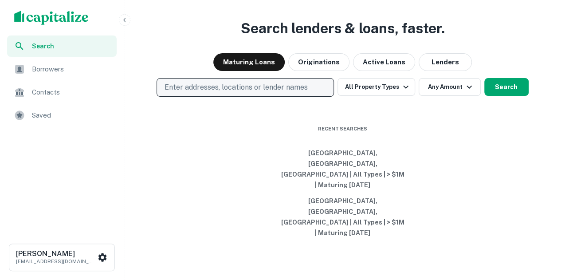
drag, startPoint x: 193, startPoint y: 120, endPoint x: 210, endPoint y: 111, distance: 19.5
click at [194, 119] on div "Search lenders & loans, faster. Maturing Loans Originations Active Loans Lender…" at bounding box center [343, 161] width 430 height 280
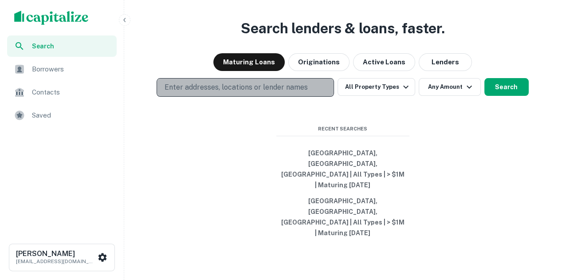
click at [211, 93] on p "Enter addresses, locations or lender names" at bounding box center [235, 87] width 143 height 11
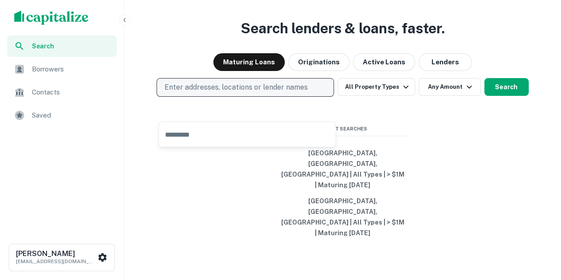
type input "**********"
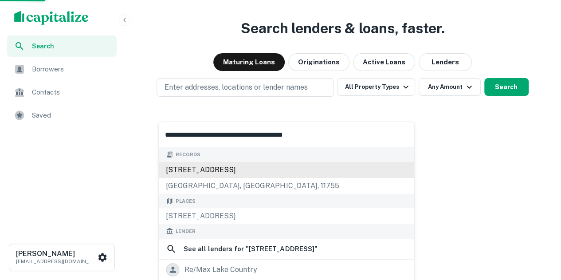
click at [272, 174] on div "[STREET_ADDRESS]" at bounding box center [286, 170] width 255 height 16
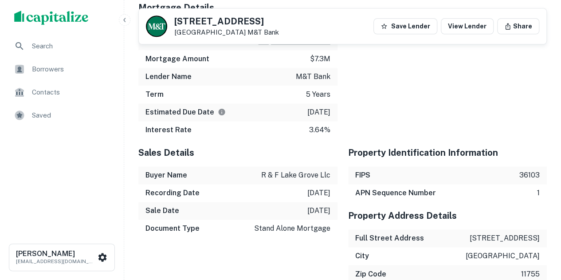
scroll to position [533, 0]
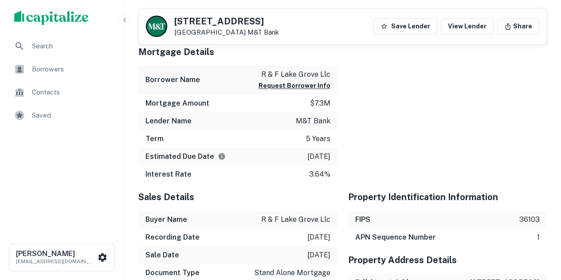
click at [377, 97] on div at bounding box center [443, 110] width 210 height 145
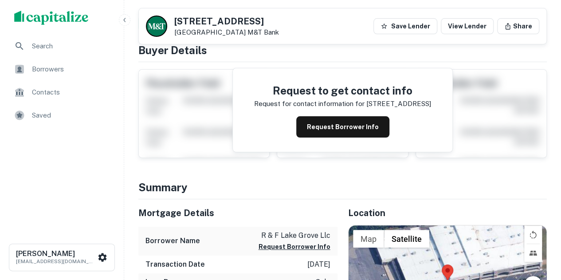
scroll to position [0, 0]
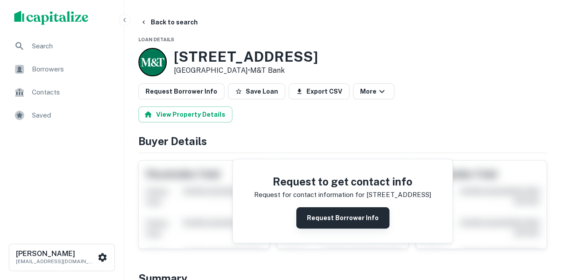
click at [360, 210] on button "Request Borrower Info" at bounding box center [342, 217] width 93 height 21
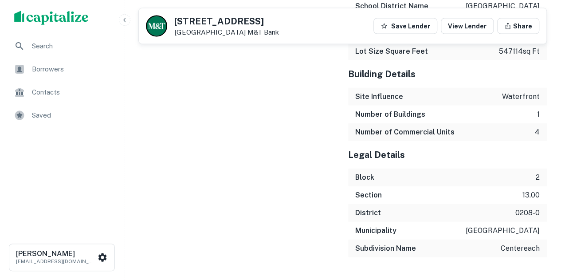
scroll to position [990, 0]
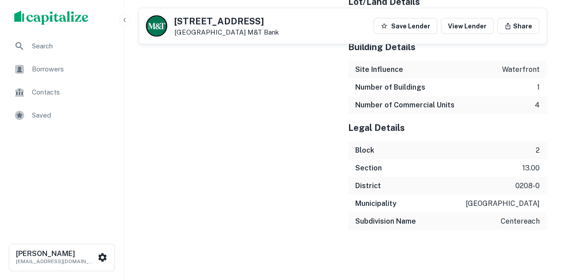
click at [125, 18] on icon "button" at bounding box center [124, 20] width 2 height 4
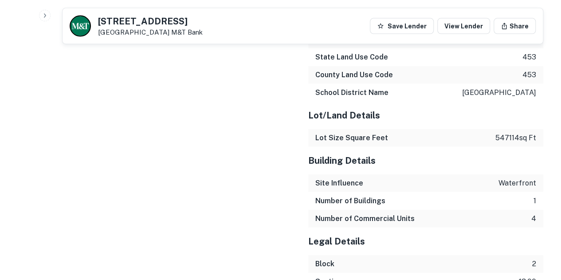
click at [44, 12] on icon "button" at bounding box center [44, 15] width 7 height 7
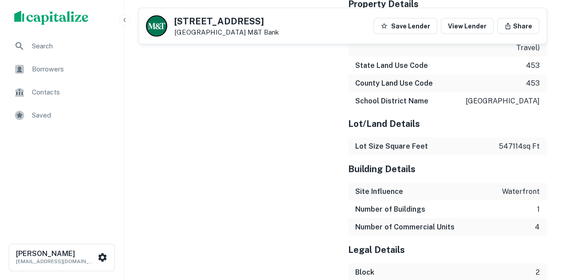
click at [121, 21] on button "button" at bounding box center [125, 20] width 12 height 12
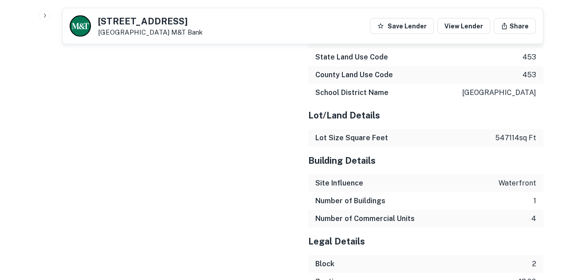
click at [122, 23] on h5 "[STREET_ADDRESS]" at bounding box center [150, 21] width 105 height 9
click at [44, 16] on icon "button" at bounding box center [44, 15] width 7 height 7
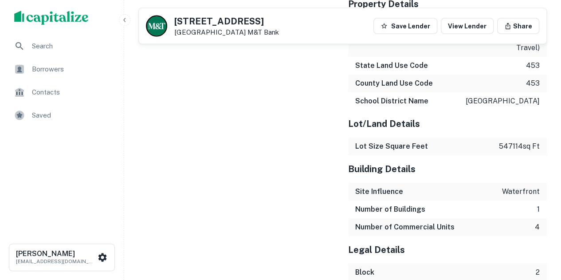
click at [63, 45] on span "Search" at bounding box center [71, 46] width 79 height 11
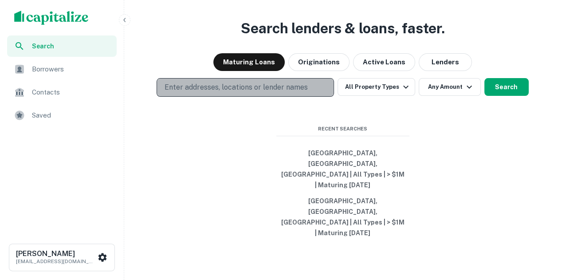
click at [213, 93] on p "Enter addresses, locations or lender names" at bounding box center [235, 87] width 143 height 11
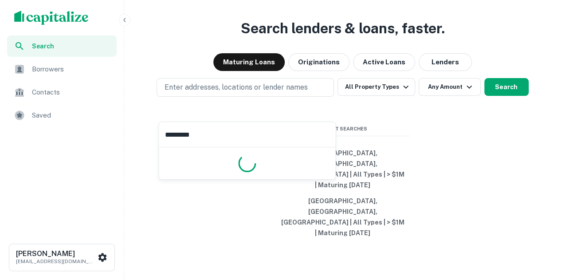
type input "**********"
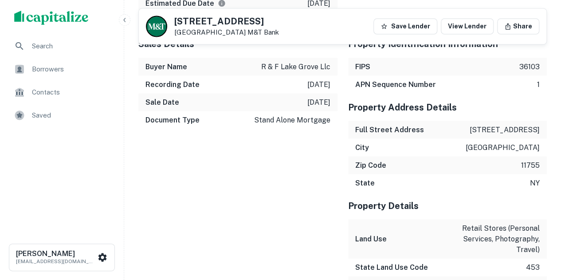
scroll to position [808, 0]
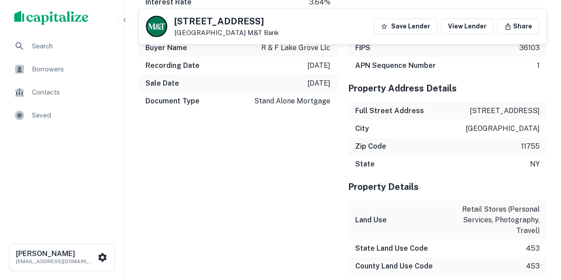
drag, startPoint x: 403, startPoint y: 137, endPoint x: 152, endPoint y: 187, distance: 256.6
click at [152, 187] on div "Sales Details Buyer Name r & f lake grove llc Recording Date [DATE] Sale Date […" at bounding box center [233, 273] width 210 height 524
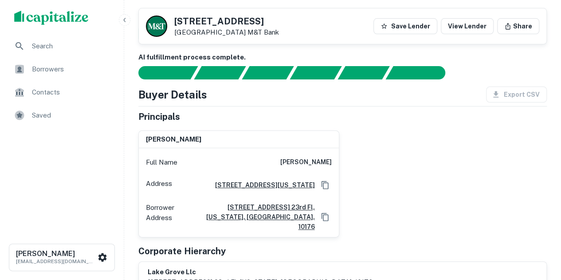
scroll to position [0, 0]
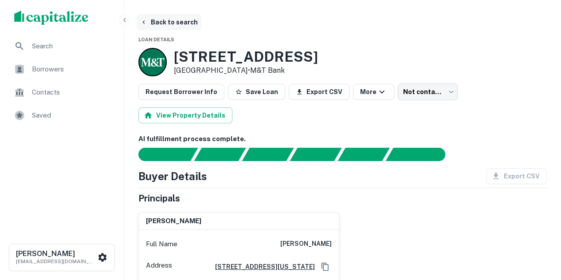
click at [157, 20] on button "Back to search" at bounding box center [169, 22] width 65 height 16
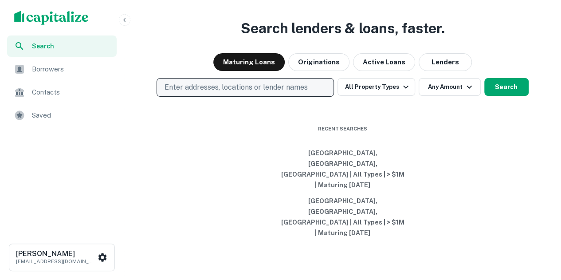
click at [218, 93] on p "Enter addresses, locations or lender names" at bounding box center [235, 87] width 143 height 11
type input "**********"
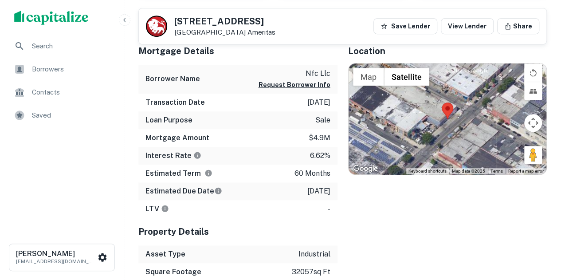
scroll to position [222, 0]
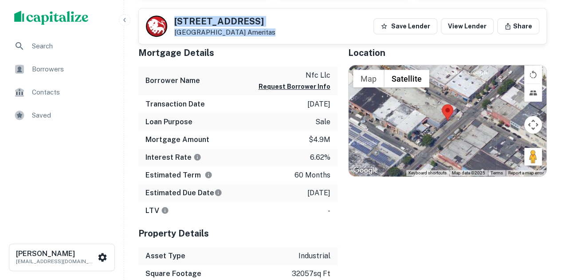
drag, startPoint x: 198, startPoint y: 26, endPoint x: 267, endPoint y: 31, distance: 69.4
click at [267, 31] on div "[STREET_ADDRESS] Ameritas Save Lender View Lender Share" at bounding box center [343, 26] width 408 height 36
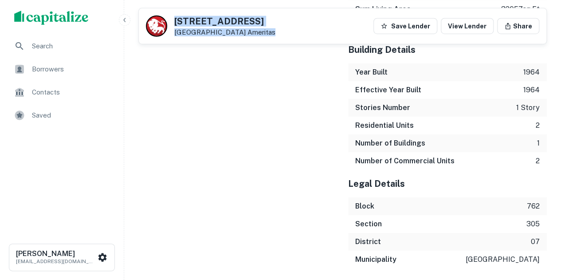
scroll to position [1189, 0]
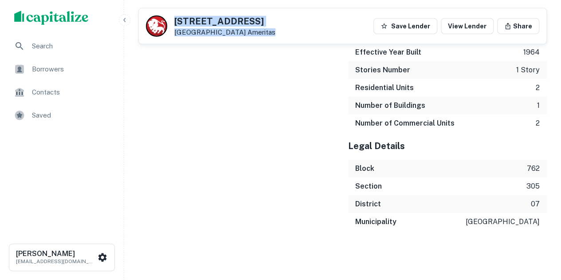
click at [43, 16] on img "scrollable content" at bounding box center [51, 18] width 75 height 14
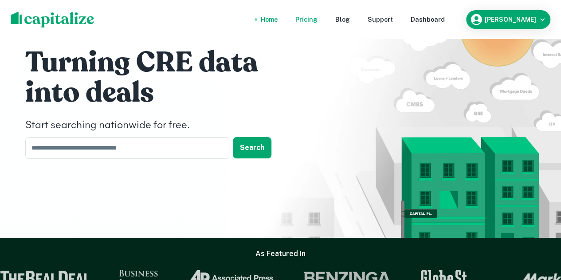
click at [311, 25] on nav "Home Pricing Blog Support Dashboard" at bounding box center [353, 20] width 213 height 20
click at [312, 17] on div "Pricing" at bounding box center [307, 20] width 22 height 10
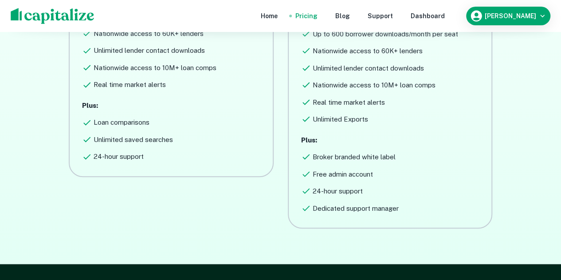
scroll to position [399, 0]
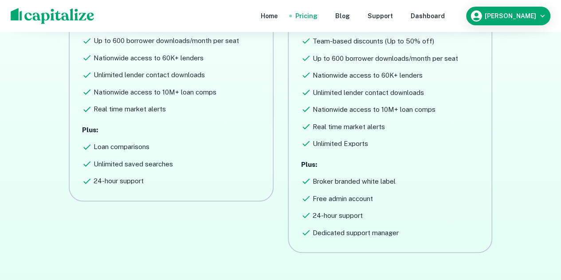
scroll to position [178, 0]
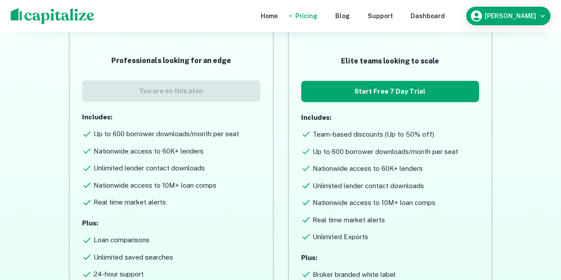
click at [337, 22] on nav "Home Pricing Blog Support Dashboard" at bounding box center [353, 16] width 213 height 16
click at [341, 20] on nav "Home Pricing Blog Support Dashboard" at bounding box center [353, 16] width 213 height 16
click at [350, 20] on div "Blog" at bounding box center [343, 16] width 15 height 10
